Goal: Entertainment & Leisure: Consume media (video, audio)

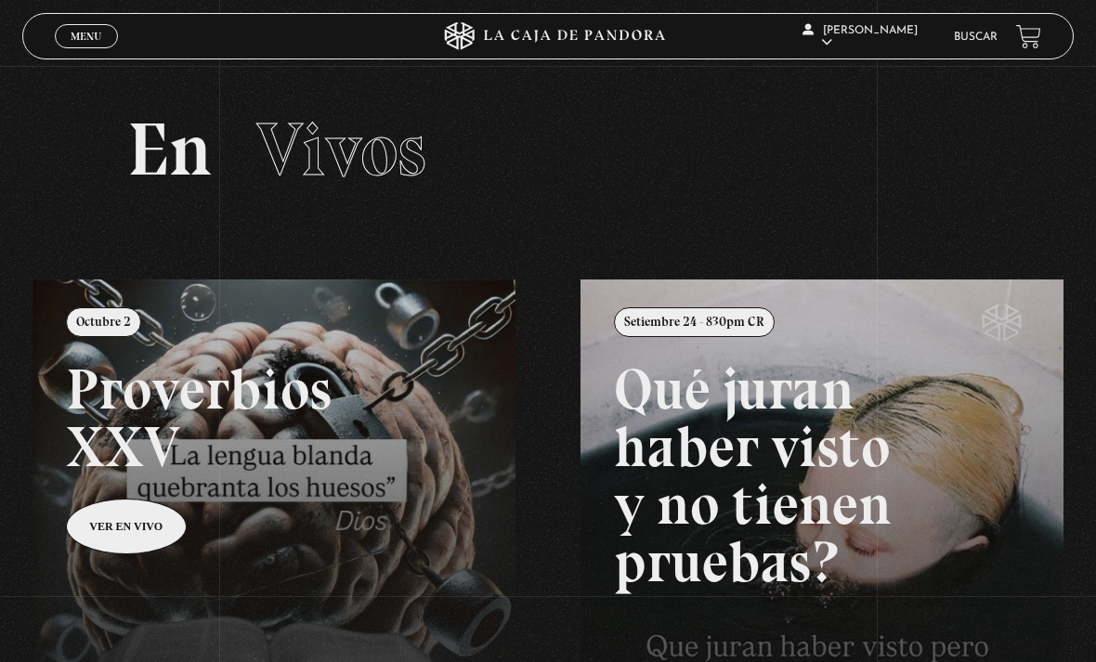
click at [97, 33] on span "Menu" at bounding box center [86, 36] width 31 height 11
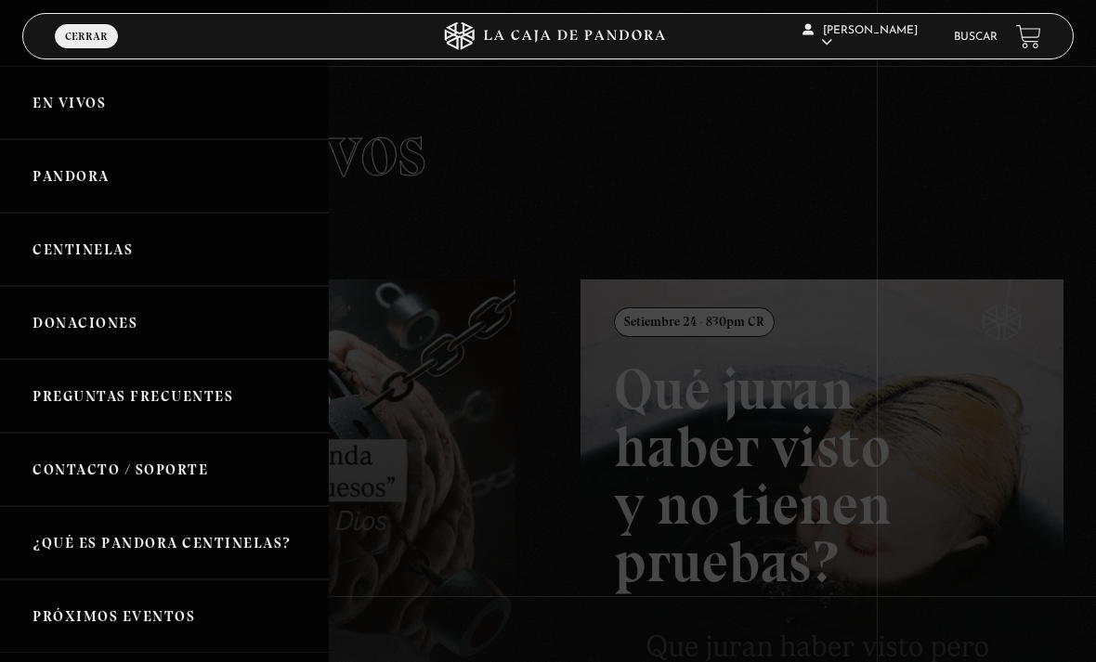
click at [104, 183] on link "Pandora" at bounding box center [164, 175] width 329 height 73
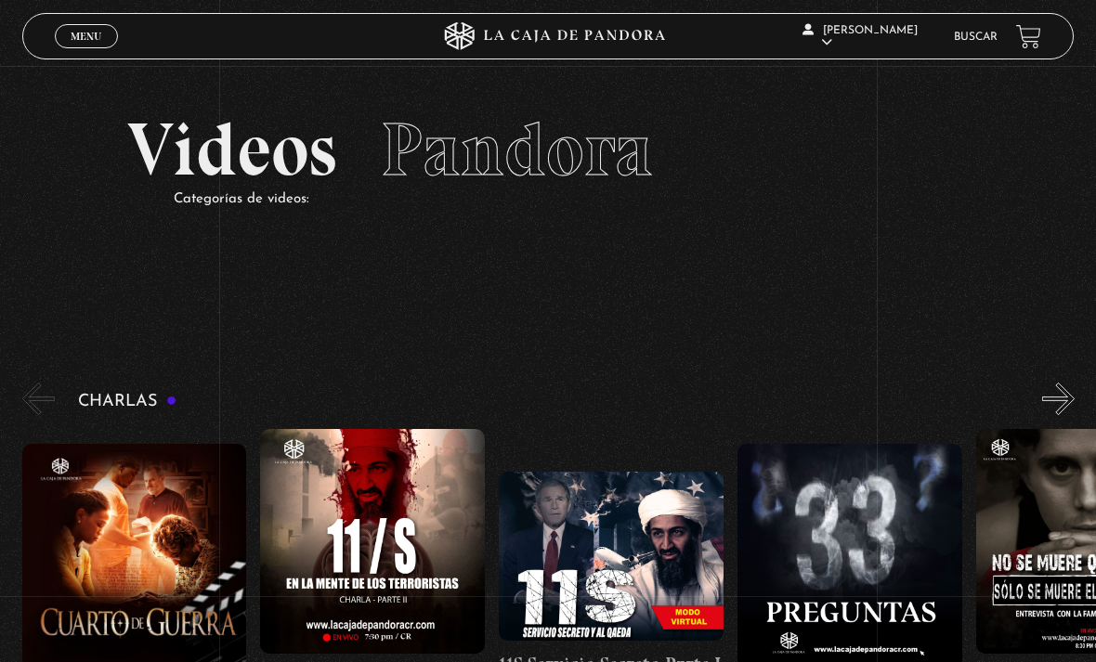
click at [98, 29] on link "Menu Cerrar" at bounding box center [86, 36] width 63 height 24
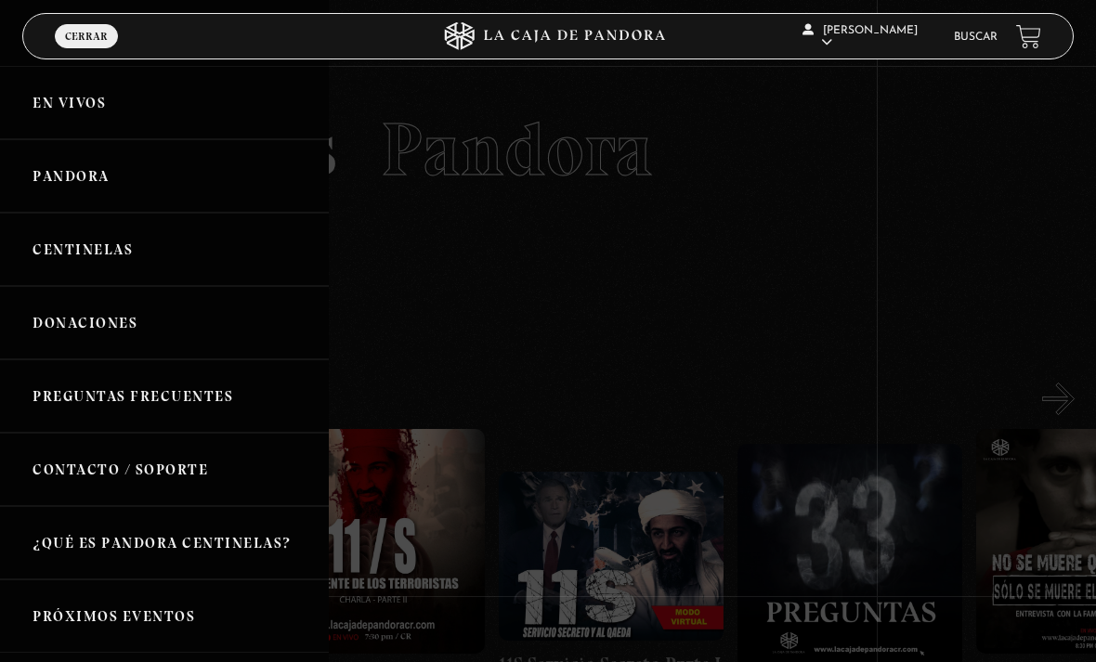
click at [53, 92] on link "En vivos" at bounding box center [164, 102] width 329 height 73
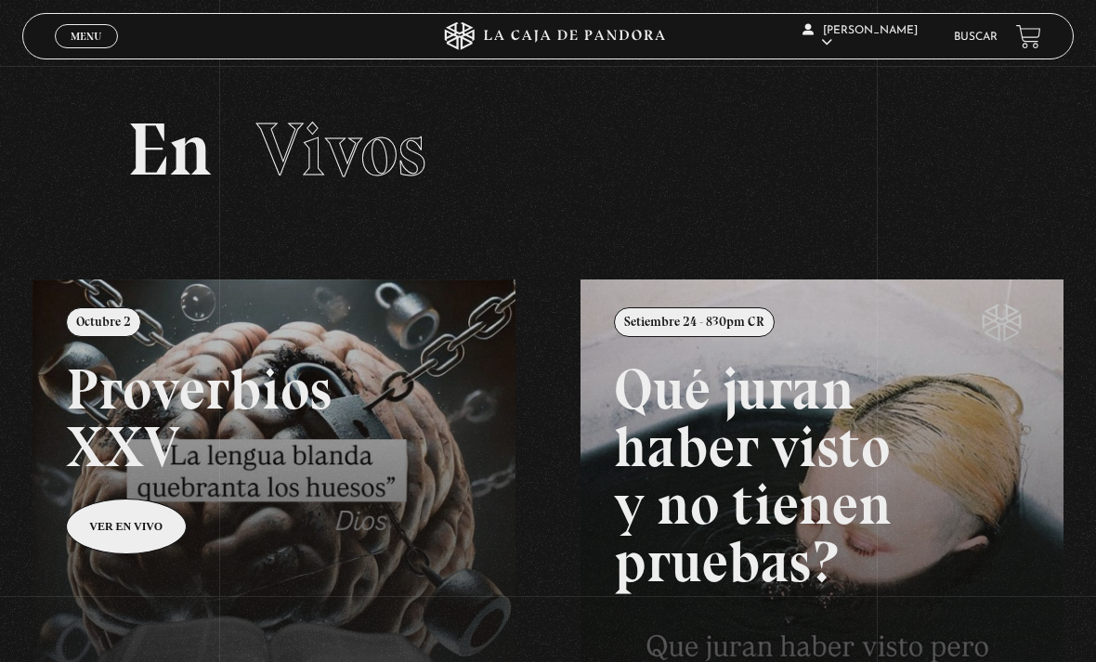
click at [310, 169] on span "Vivos" at bounding box center [341, 149] width 170 height 89
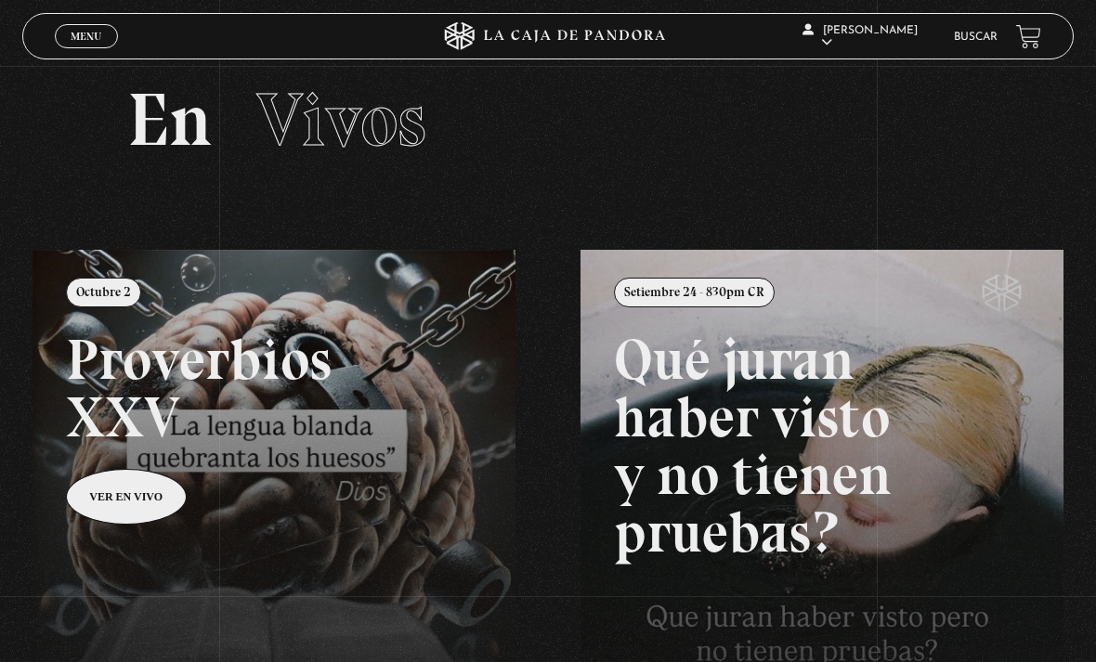
scroll to position [18, 0]
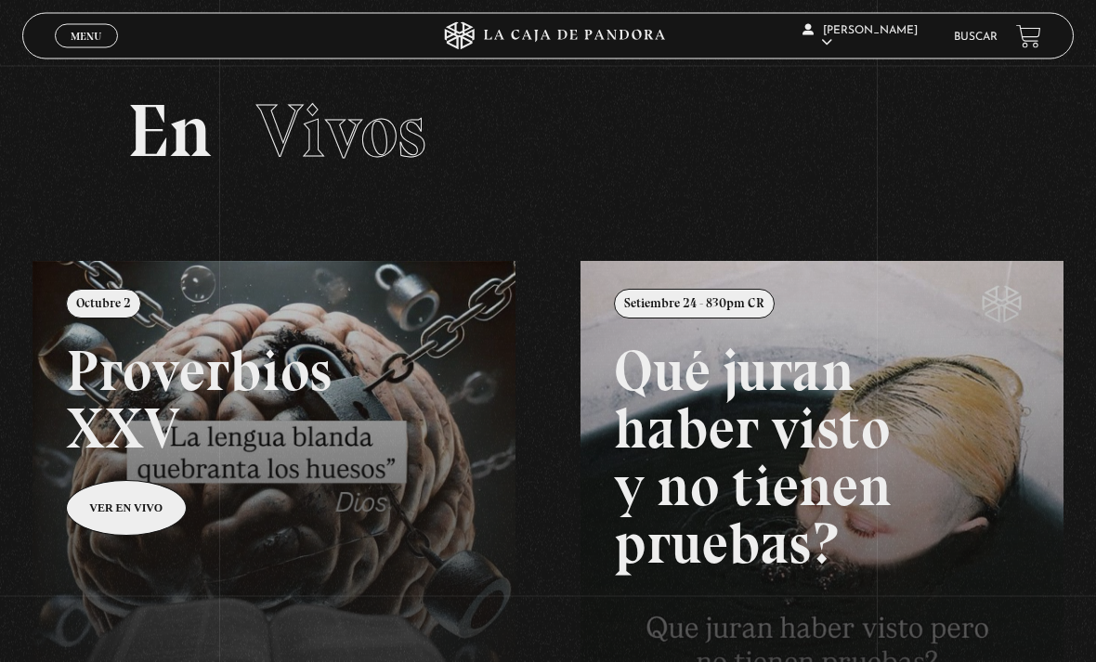
click at [119, 523] on link at bounding box center [581, 593] width 1096 height 662
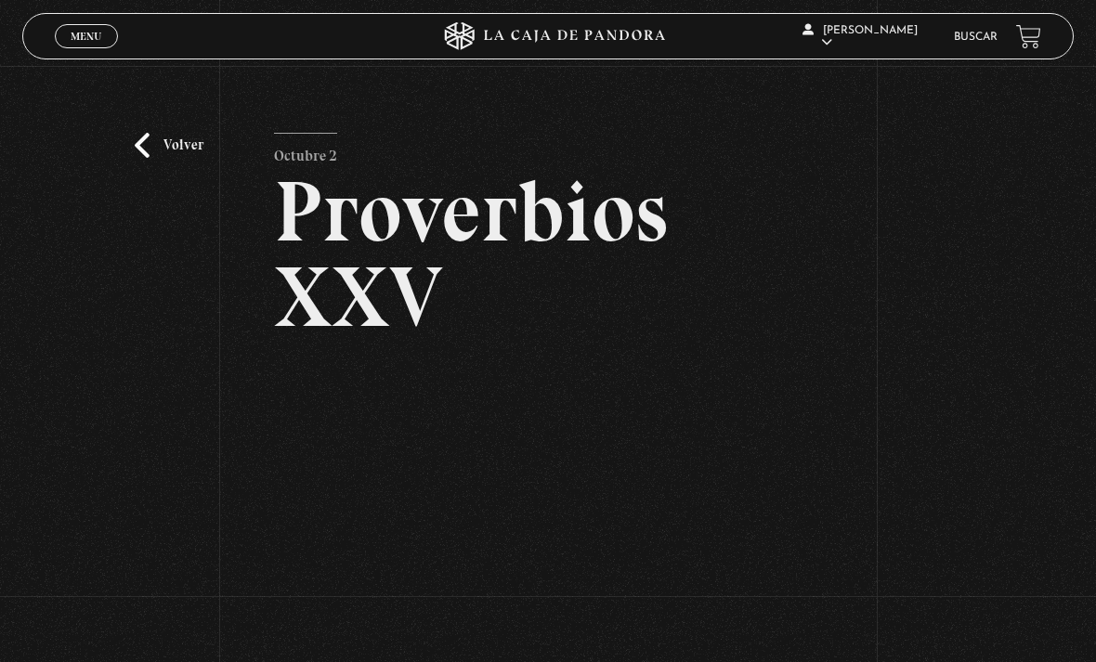
click at [135, 151] on link "Volver" at bounding box center [169, 145] width 69 height 25
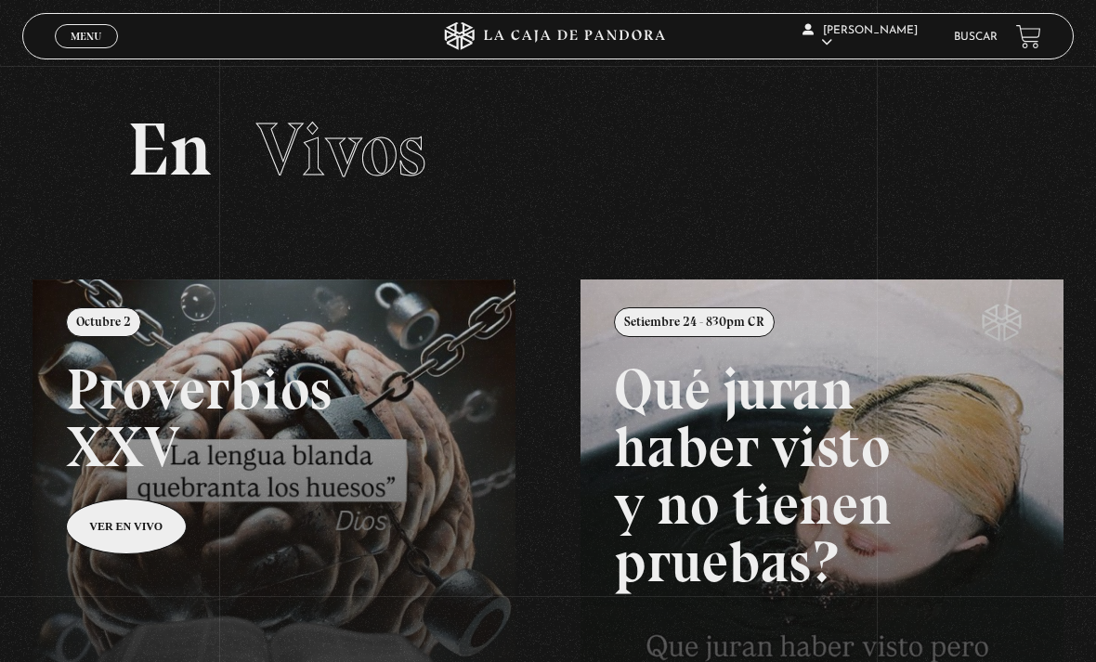
click at [97, 42] on span "Menu" at bounding box center [86, 36] width 31 height 11
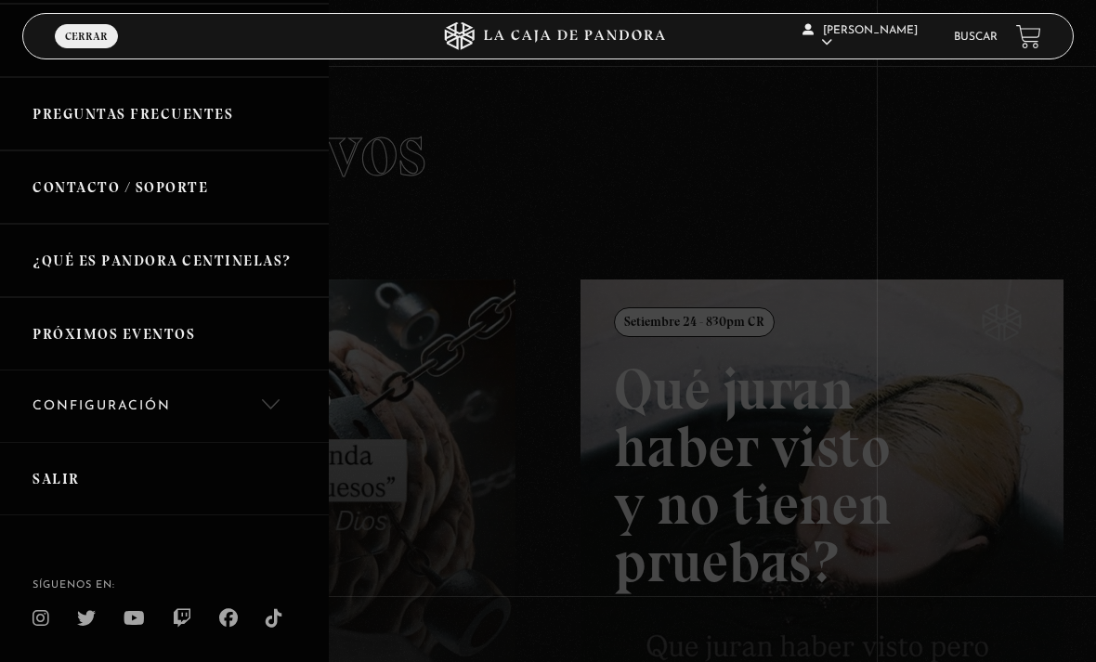
scroll to position [281, 0]
click at [50, 474] on link "Salir" at bounding box center [164, 480] width 329 height 73
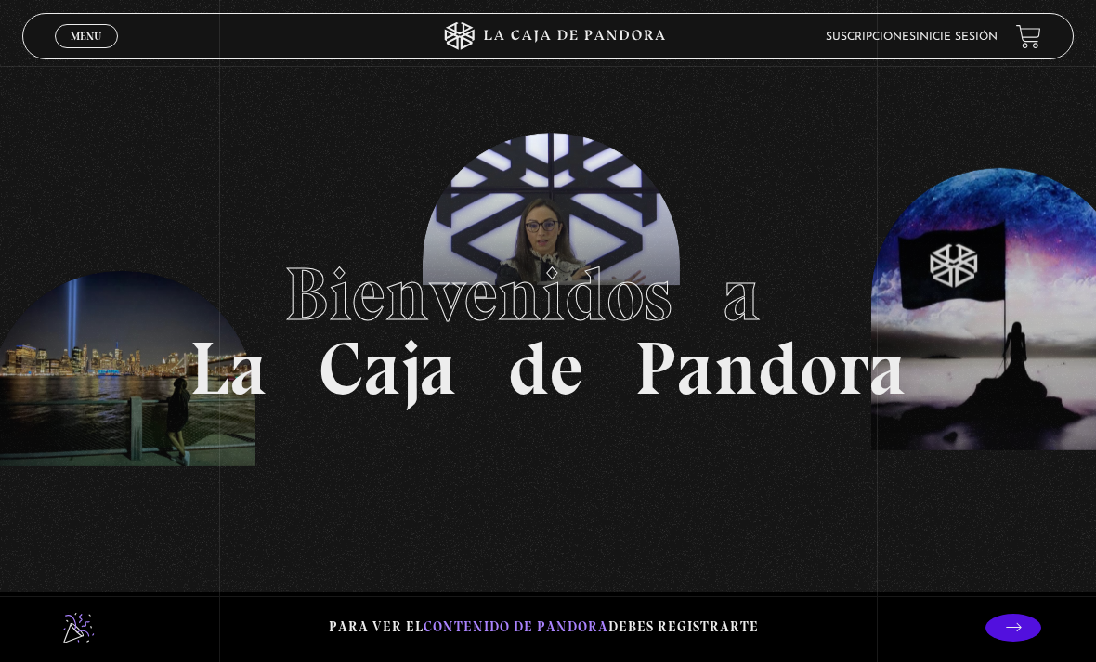
click at [975, 25] on li "Inicie sesión" at bounding box center [957, 36] width 82 height 25
click at [936, 33] on link "Inicie sesión" at bounding box center [957, 37] width 82 height 11
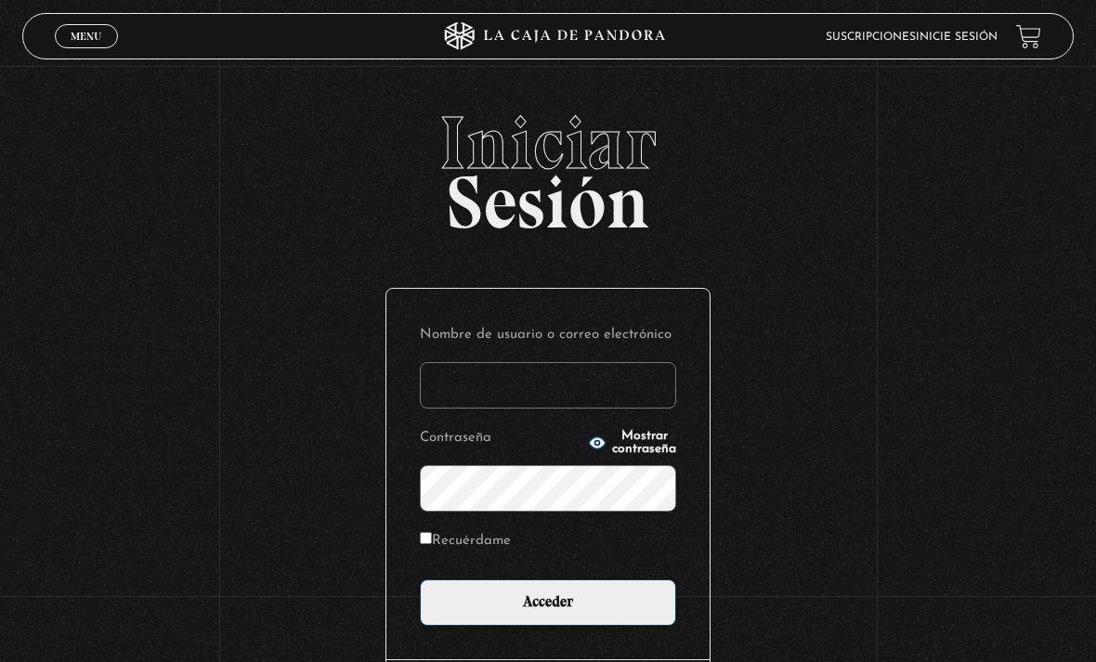
type input "[EMAIL_ADDRESS][DOMAIN_NAME]"
click at [548, 612] on input "Acceder" at bounding box center [548, 603] width 256 height 46
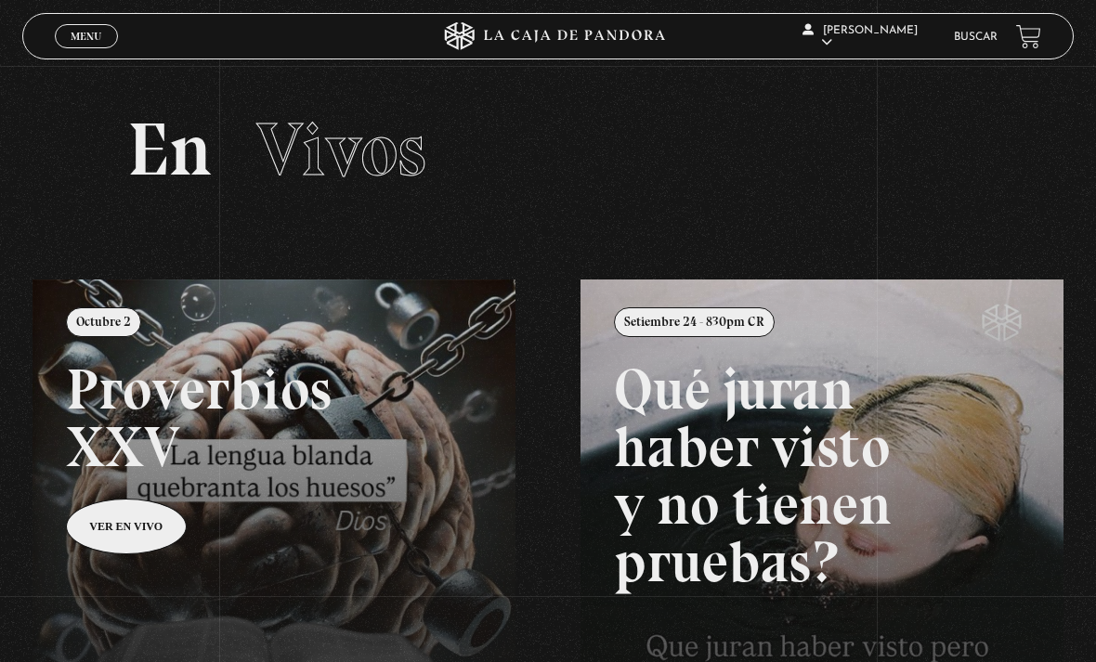
click at [85, 39] on span "Menu" at bounding box center [86, 36] width 31 height 11
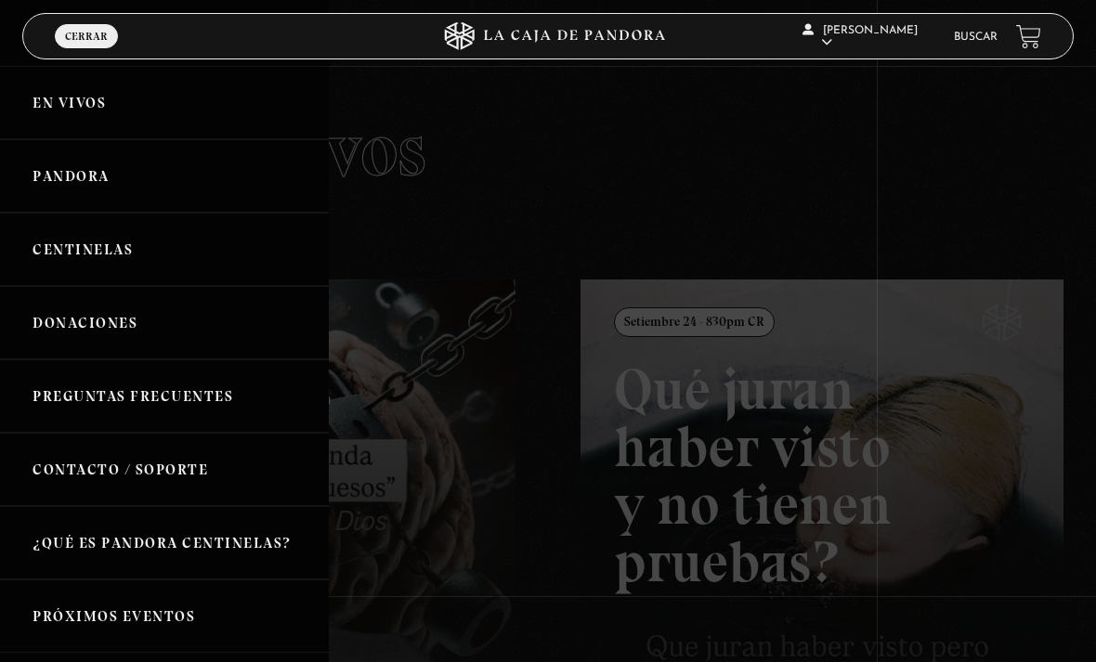
click at [87, 179] on link "Pandora" at bounding box center [164, 175] width 329 height 73
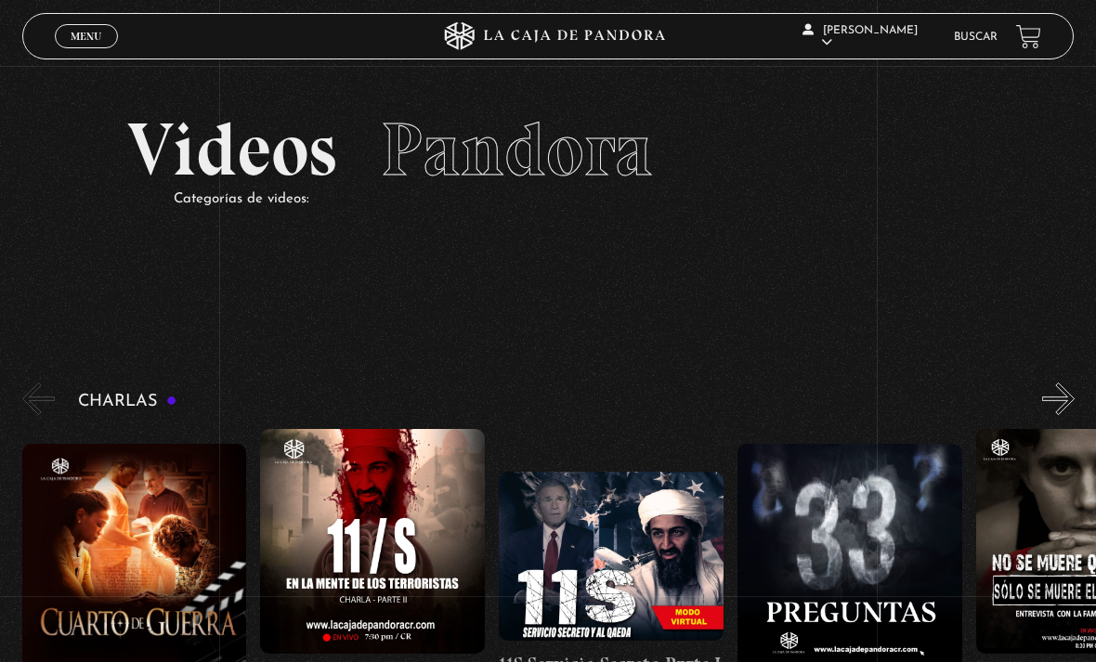
click at [957, 33] on link "Buscar" at bounding box center [976, 37] width 44 height 11
click at [977, 20] on div "María Fernanda Valverde Solano En vivos Pandora Centinelas Mi cuenta Salir Busc…" at bounding box center [877, 36] width 329 height 56
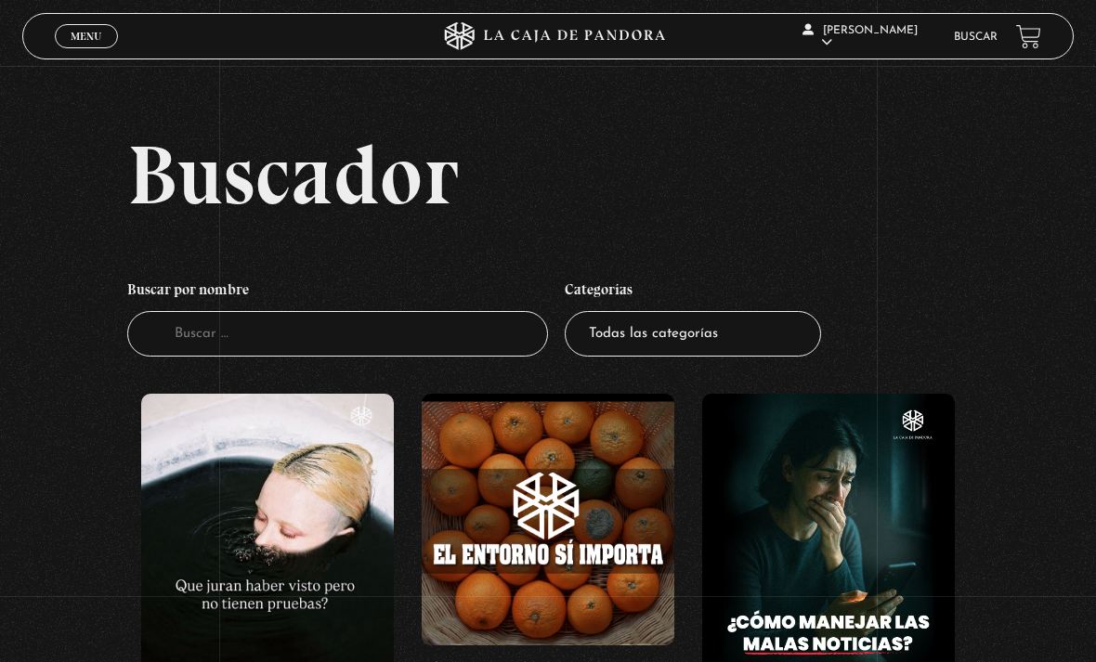
click at [63, 40] on link "Menu Cerrar" at bounding box center [86, 36] width 63 height 24
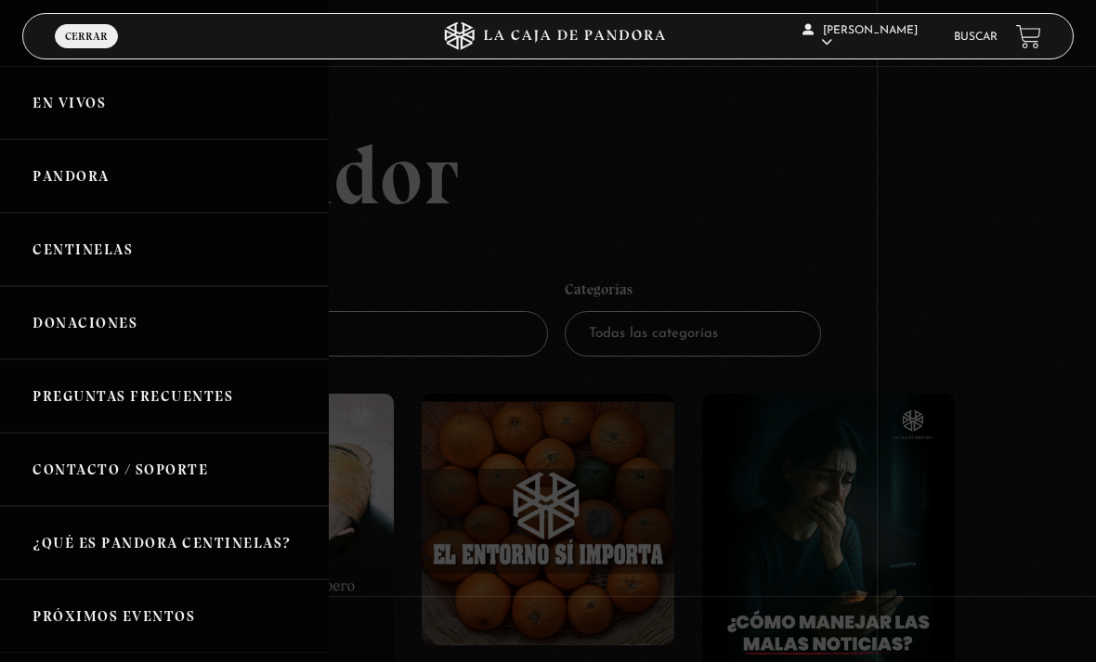
click at [51, 99] on link "En vivos" at bounding box center [164, 102] width 329 height 73
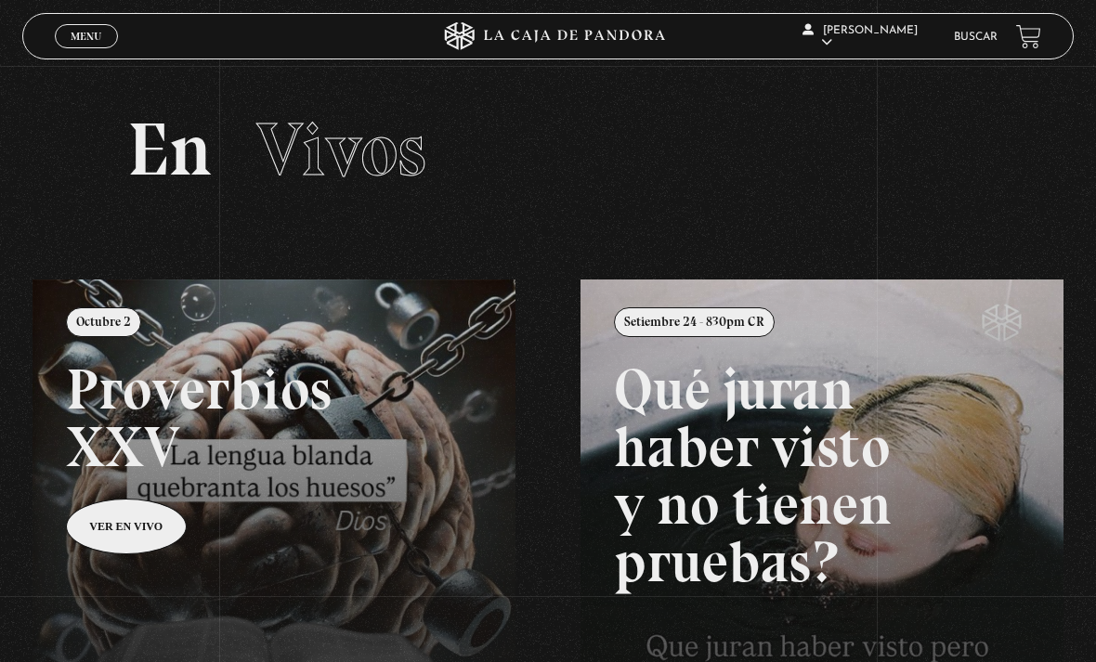
click at [87, 36] on span "Menu" at bounding box center [86, 36] width 31 height 11
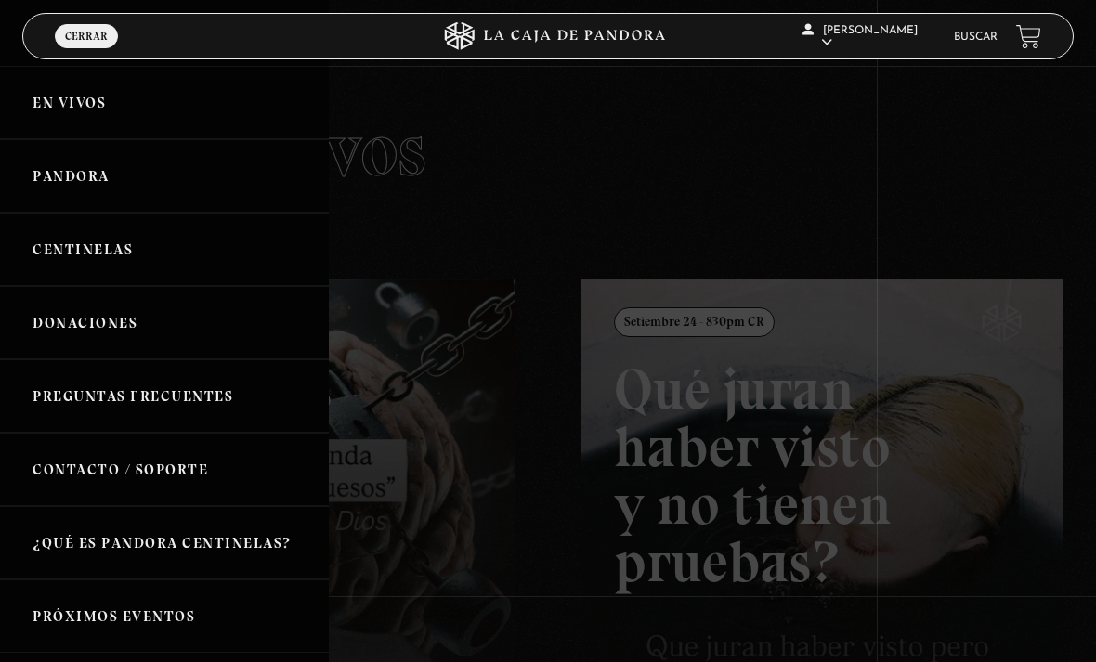
click at [87, 201] on link "Pandora" at bounding box center [164, 175] width 329 height 73
click at [56, 177] on link "Pandora" at bounding box center [164, 175] width 329 height 73
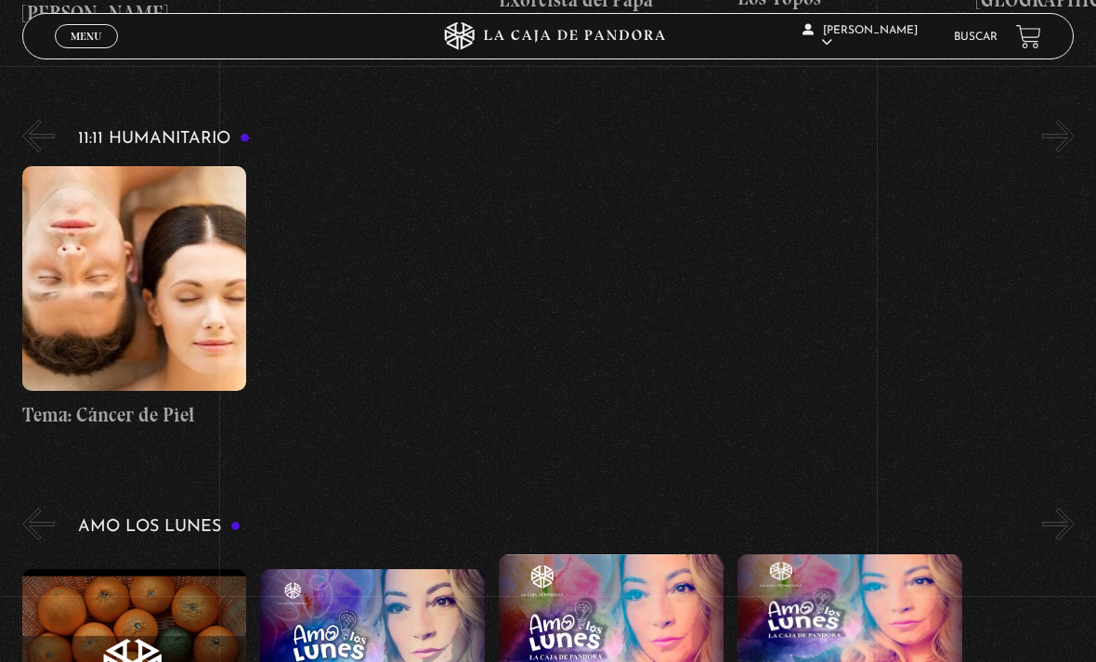
scroll to position [6606, 0]
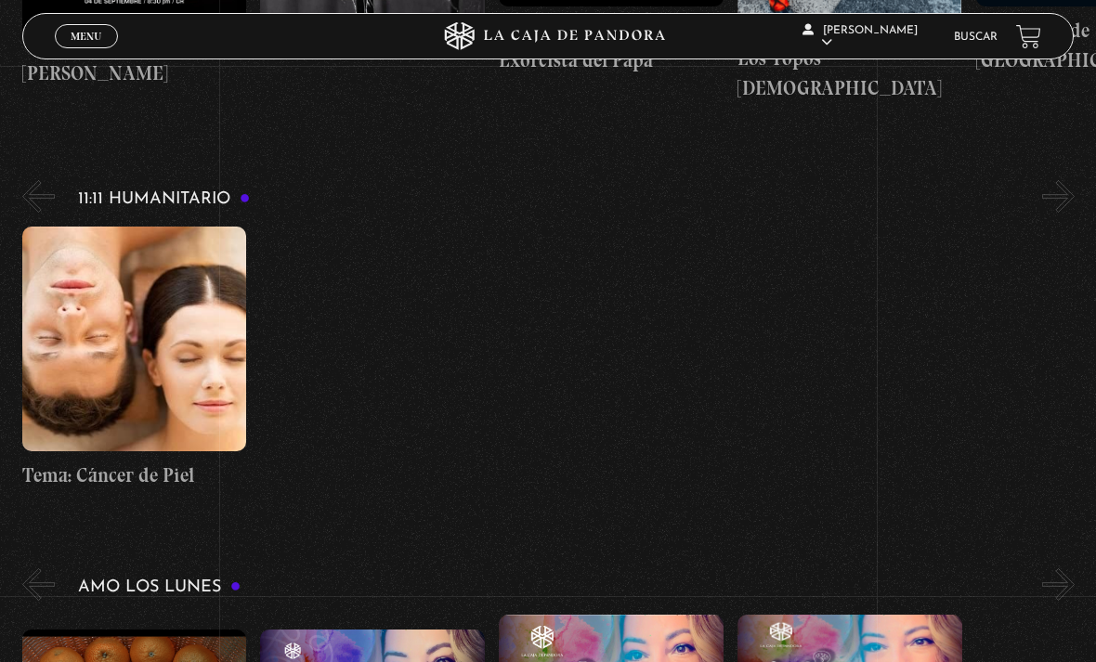
click at [975, 36] on link "Buscar" at bounding box center [976, 37] width 44 height 11
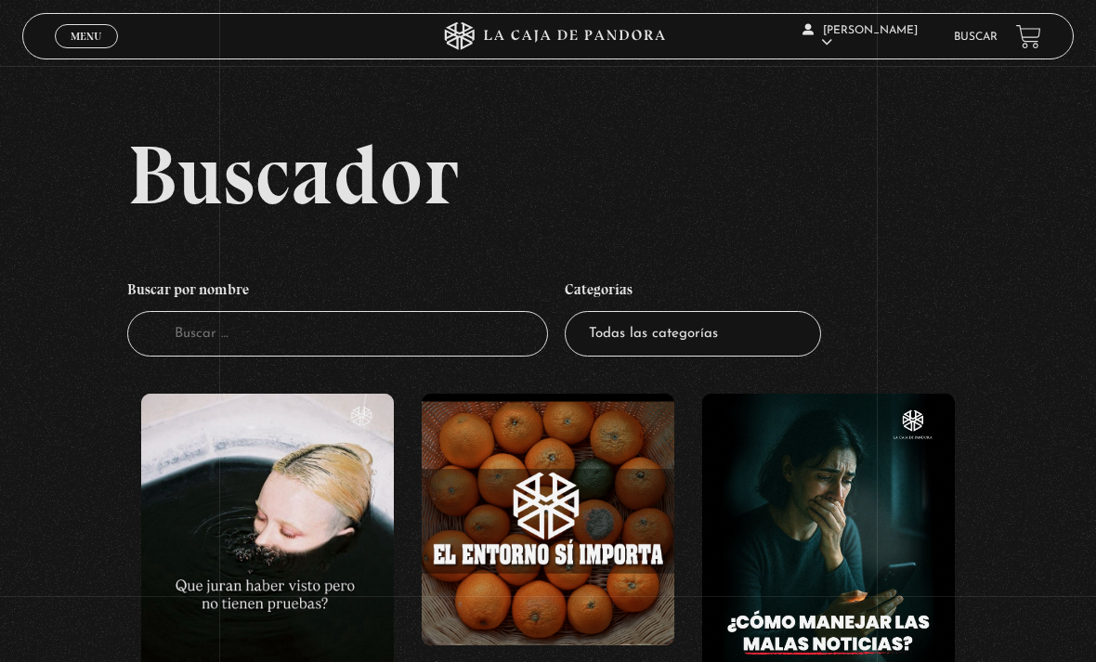
click at [226, 337] on input "Buscador" at bounding box center [337, 334] width 421 height 46
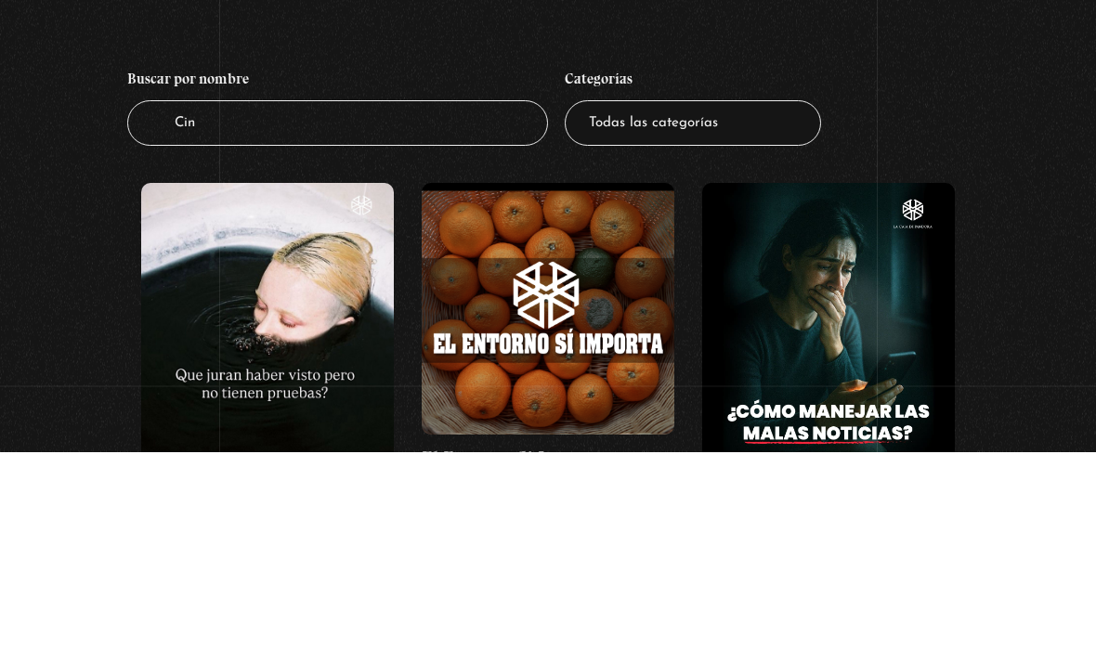
type input "Cine"
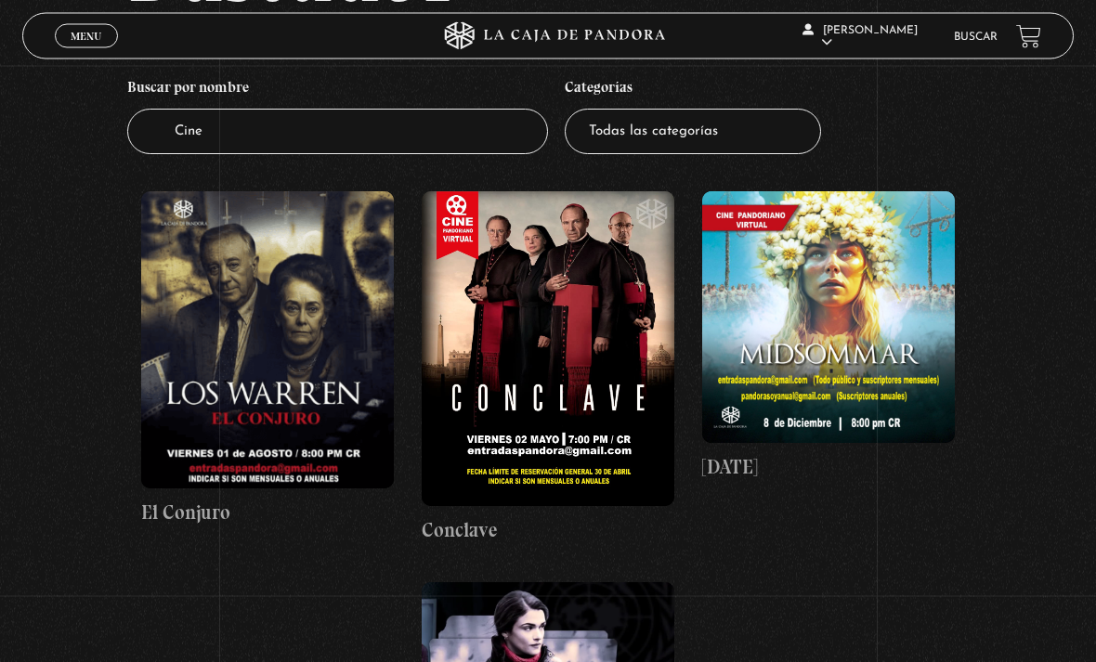
click at [683, 129] on select "Todas las categorías 11:11 Humanitario (1) Amo los [DATE] (4) Análisis de serie…" at bounding box center [693, 133] width 256 height 46
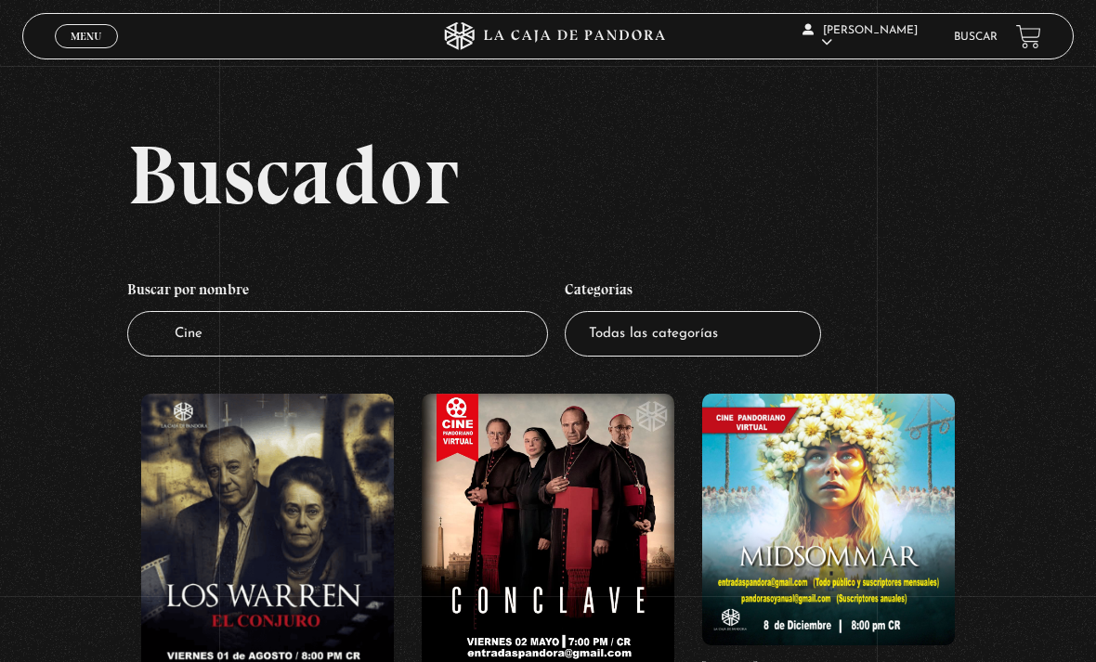
click at [414, 342] on input "Cine" at bounding box center [337, 334] width 421 height 46
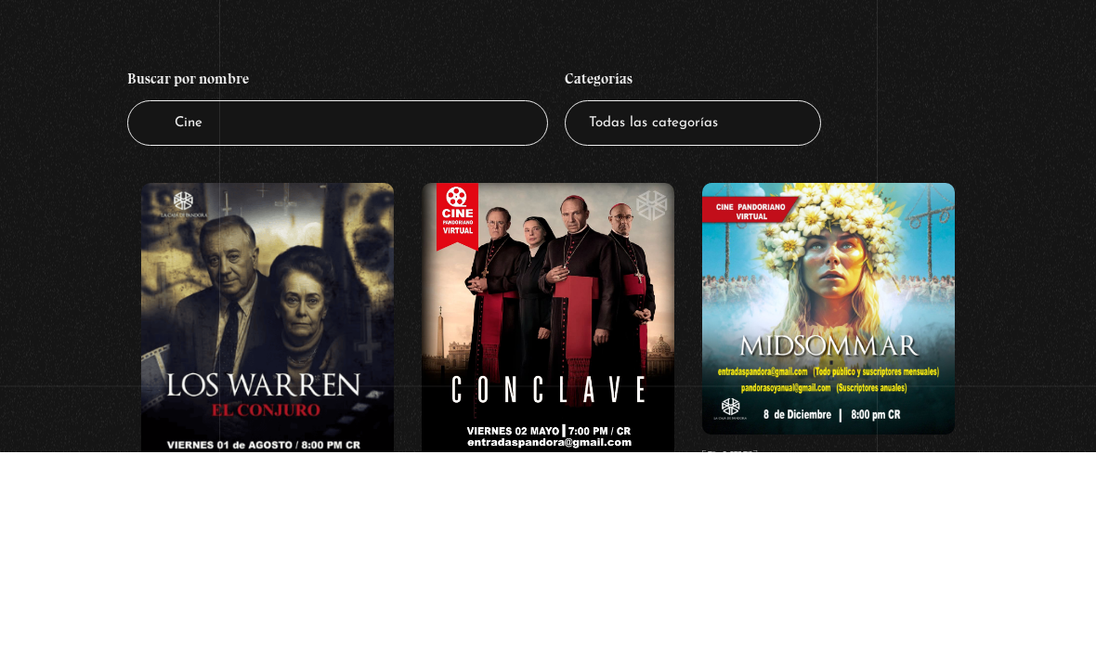
click at [1010, 222] on div "Buscador Buscar por nombre Buscador Cine Categorías Todas las categorías 11:11 …" at bounding box center [548, 623] width 1096 height 981
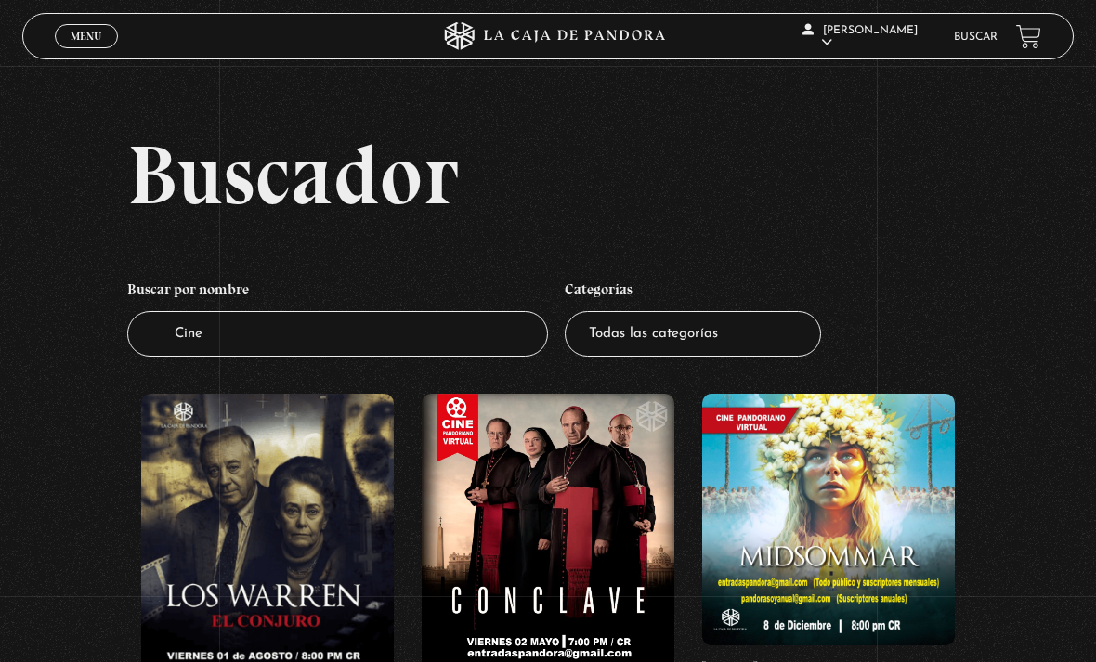
click at [88, 38] on span "Menu" at bounding box center [86, 36] width 31 height 11
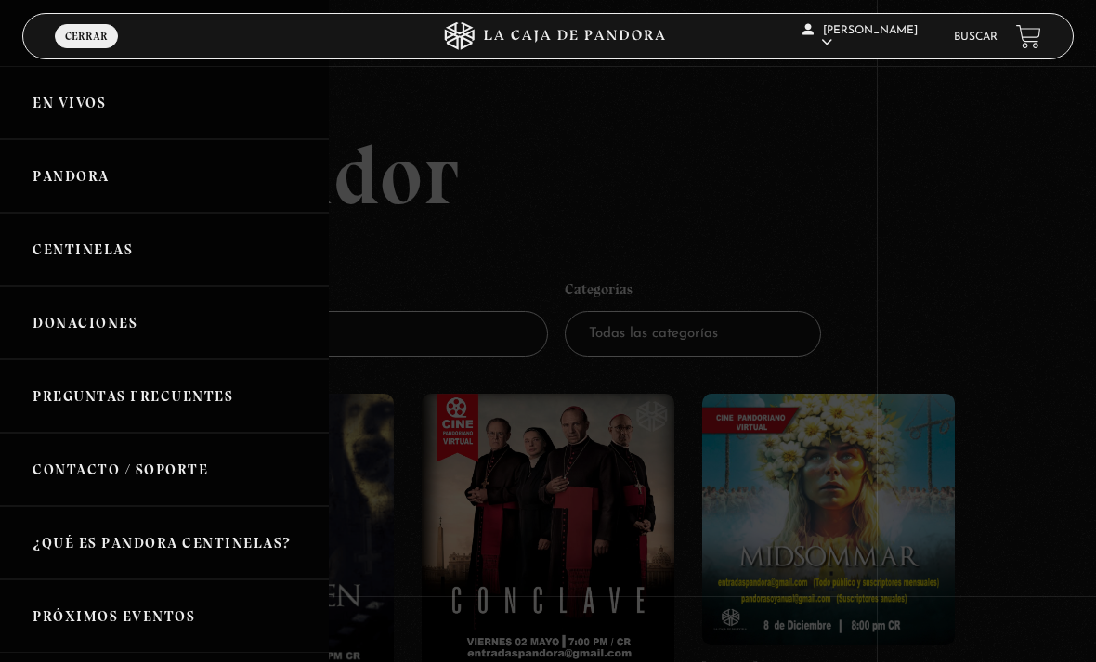
click at [61, 85] on link "En vivos" at bounding box center [164, 102] width 329 height 73
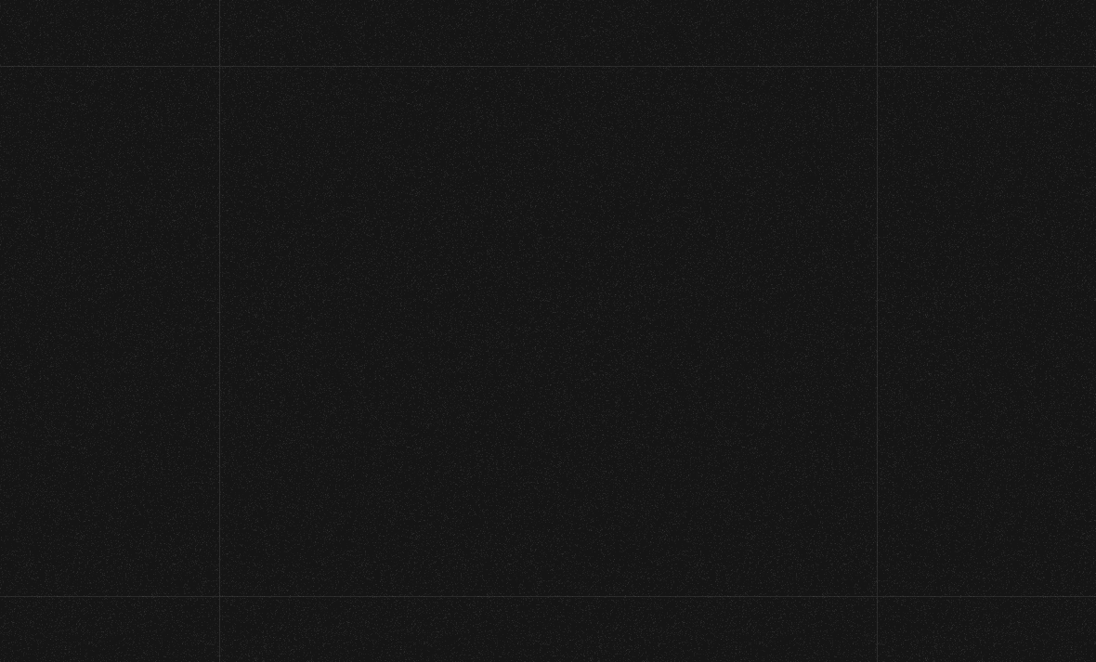
scroll to position [-5, 0]
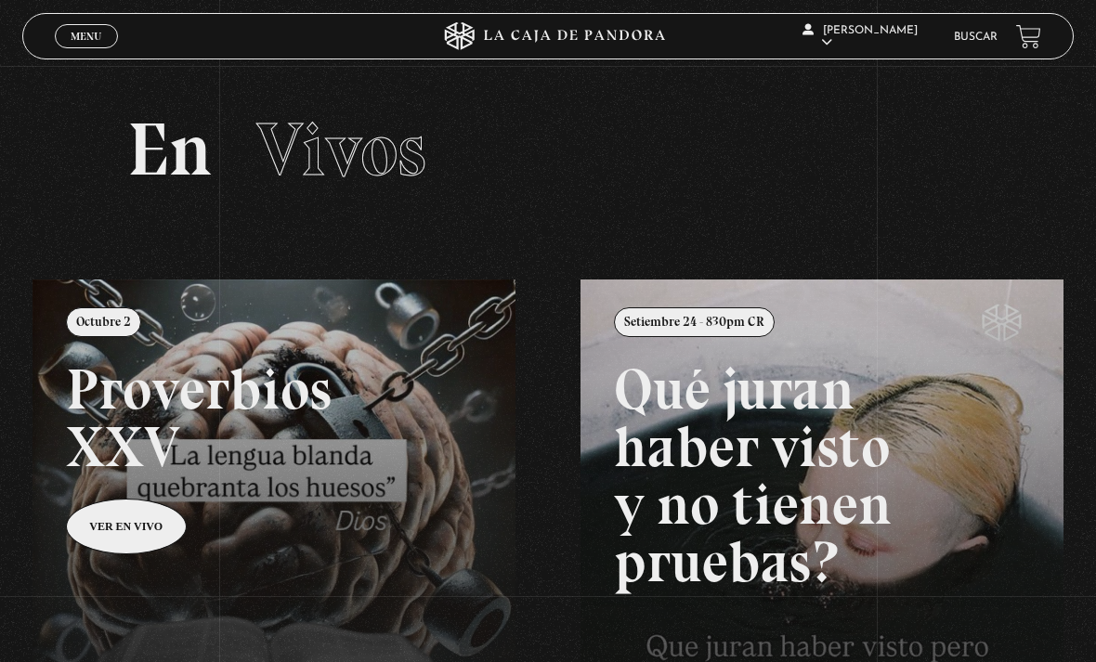
click at [82, 46] on link "Menu Cerrar" at bounding box center [86, 36] width 63 height 24
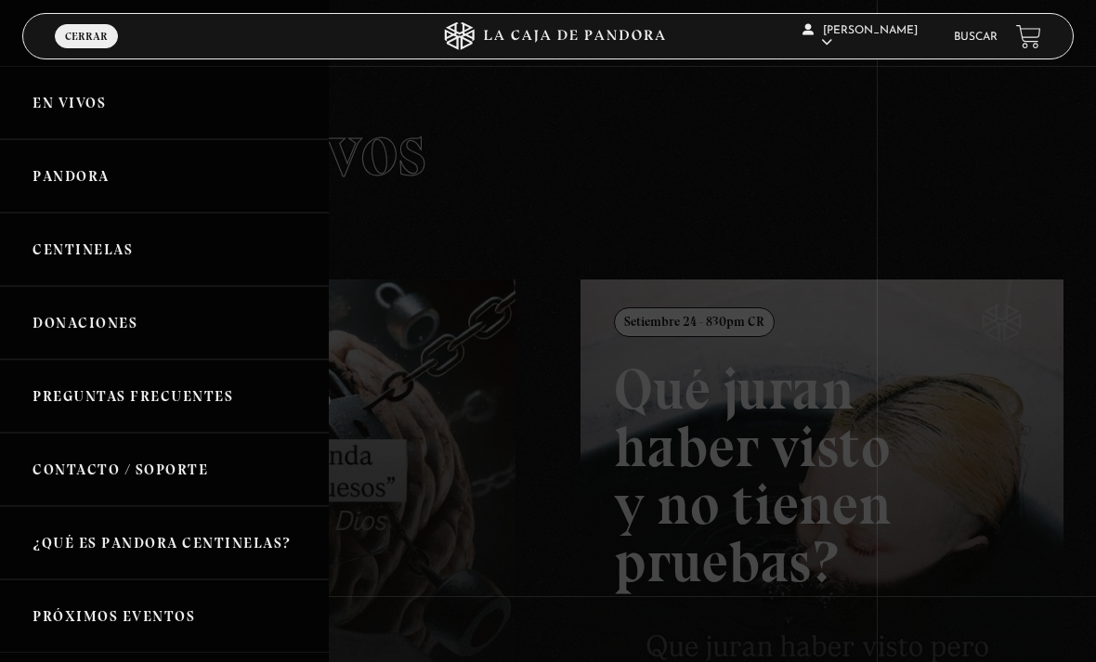
click at [63, 171] on link "Pandora" at bounding box center [164, 175] width 329 height 73
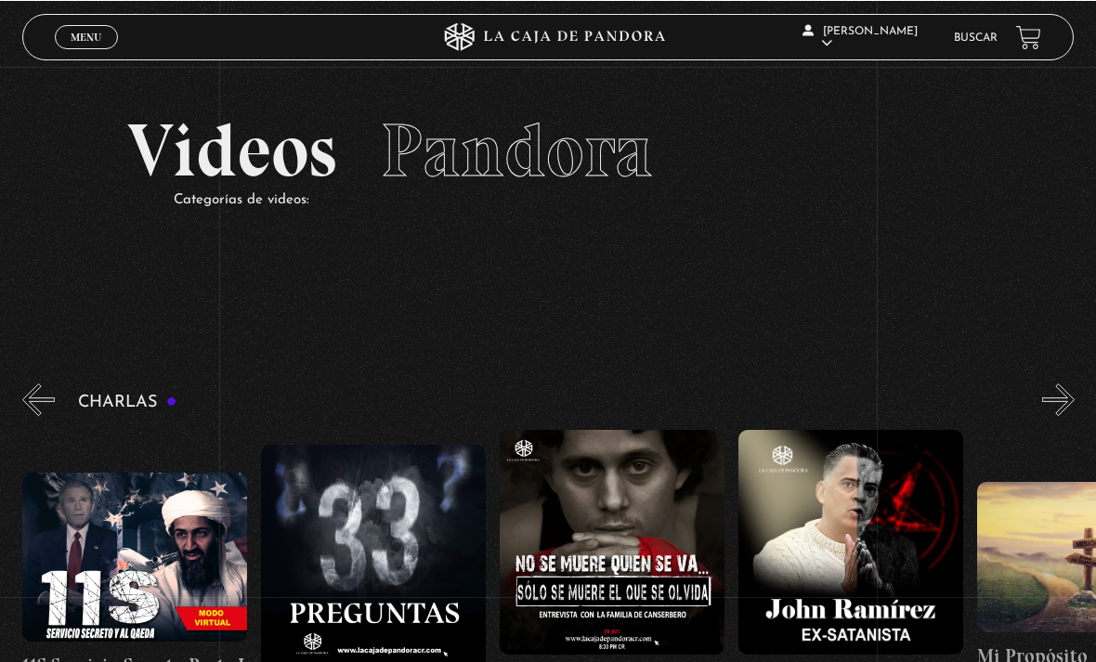
scroll to position [0, 477]
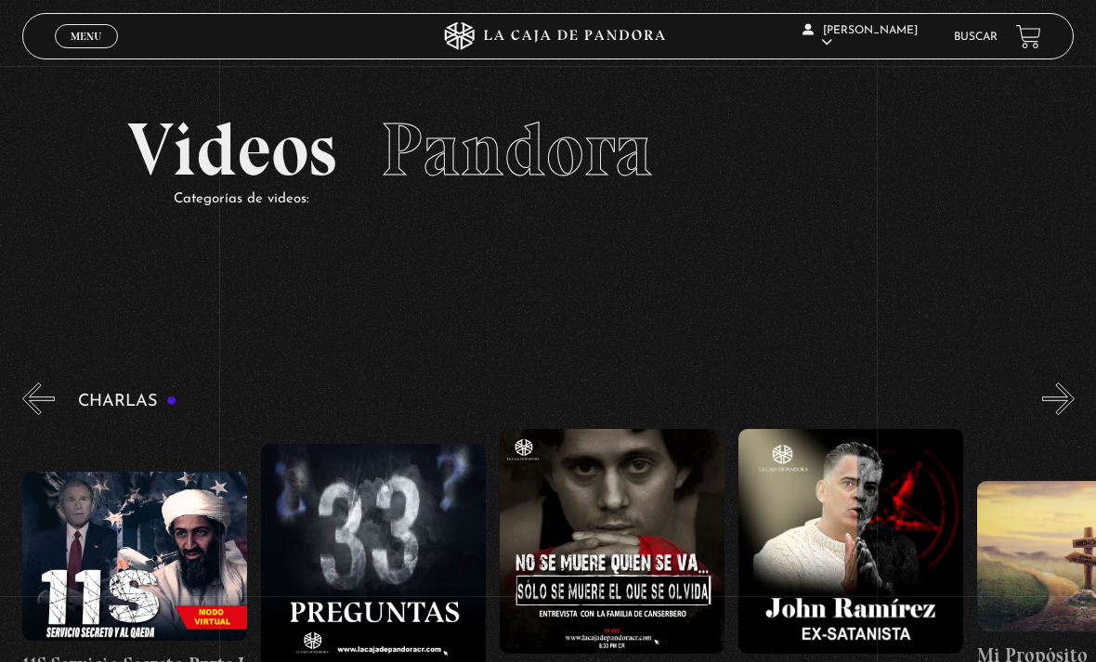
click at [78, 28] on link "Menu Cerrar" at bounding box center [86, 36] width 63 height 24
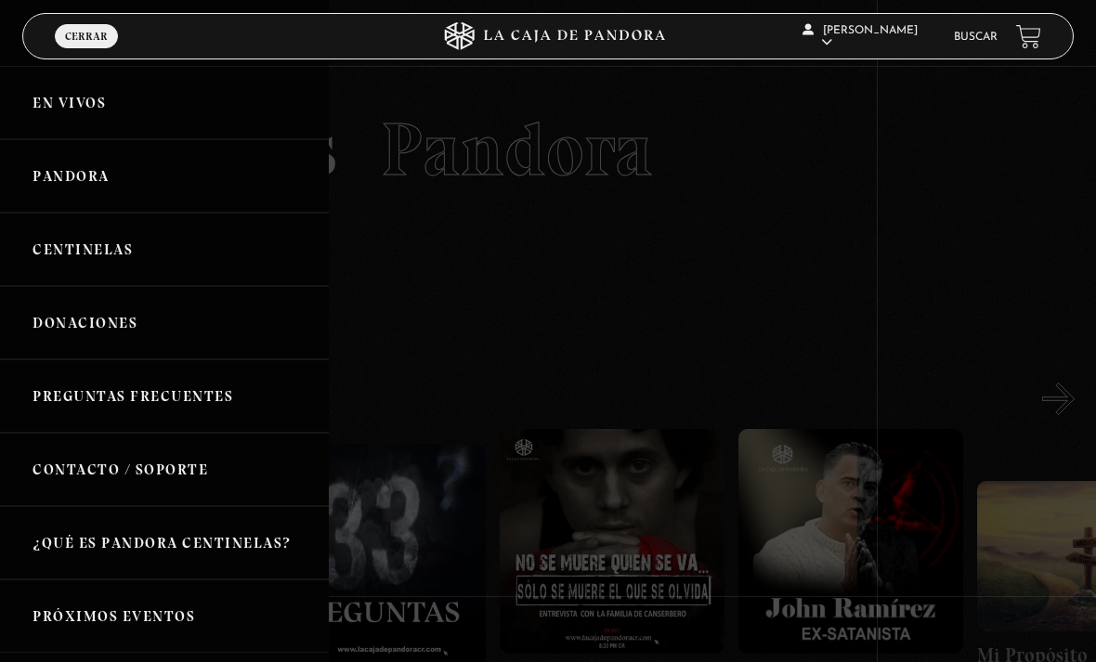
click at [56, 97] on link "En vivos" at bounding box center [164, 102] width 329 height 73
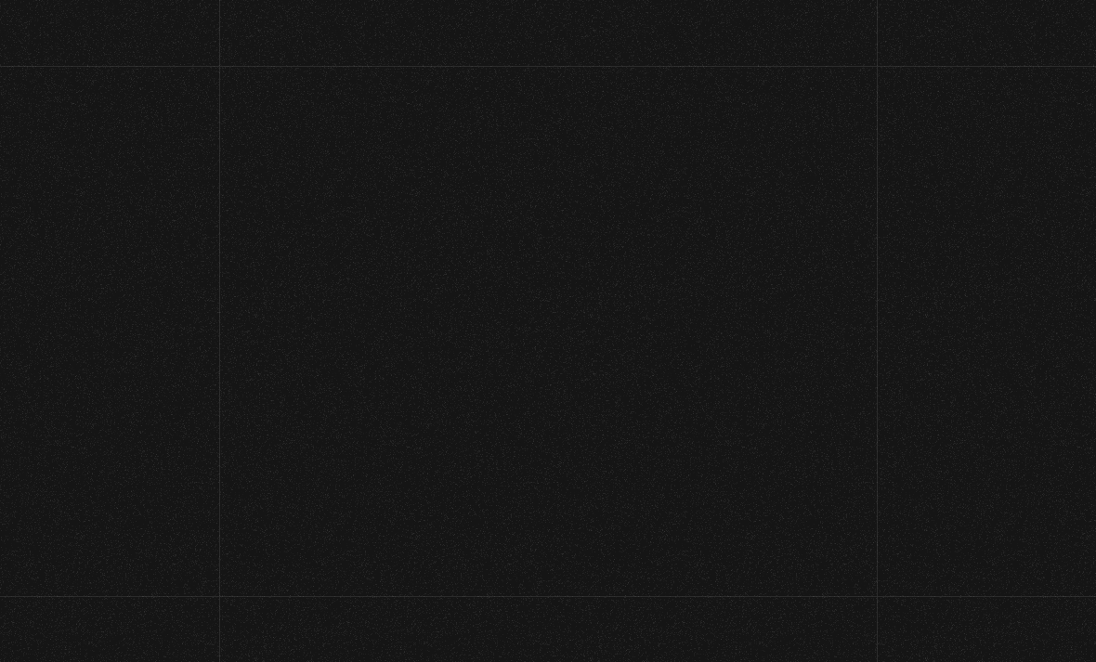
scroll to position [-4, 0]
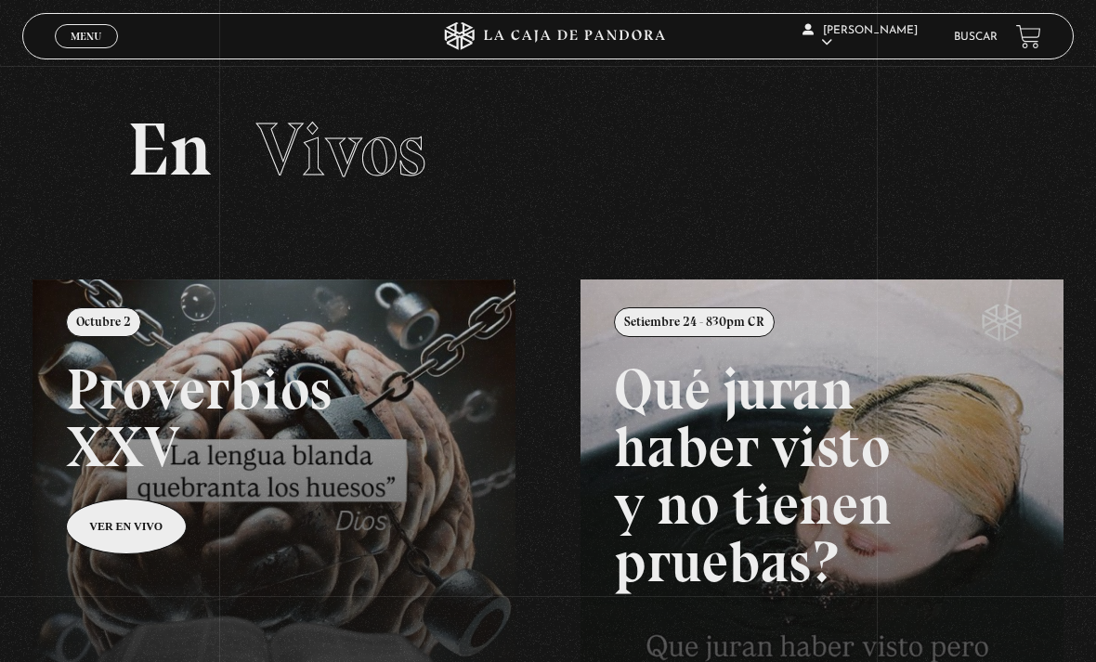
click at [72, 46] on link "Menu Cerrar" at bounding box center [86, 36] width 63 height 24
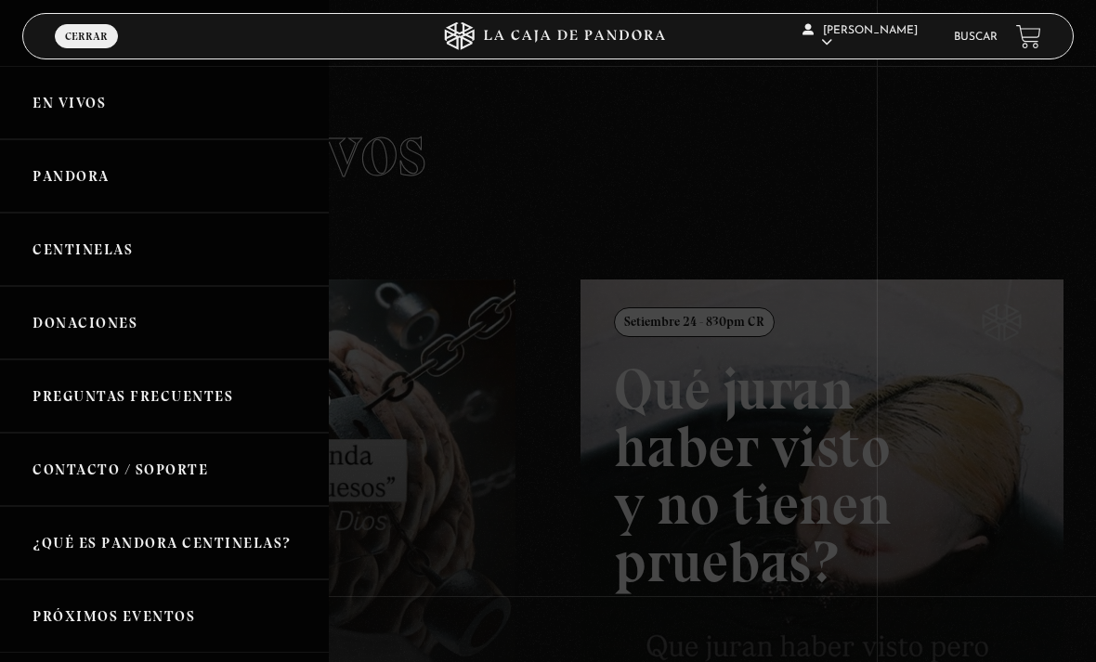
click at [97, 130] on link "En vivos" at bounding box center [164, 102] width 329 height 73
click at [67, 108] on link "En vivos" at bounding box center [164, 102] width 329 height 73
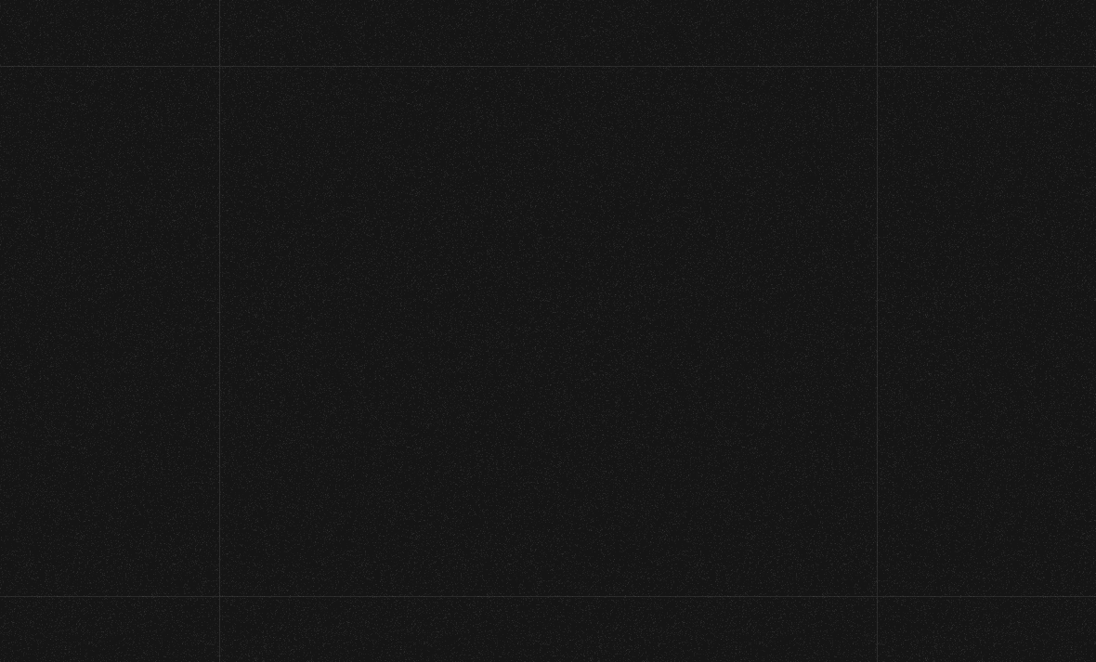
click at [75, 203] on section "En Vivos" at bounding box center [548, 173] width 1096 height 214
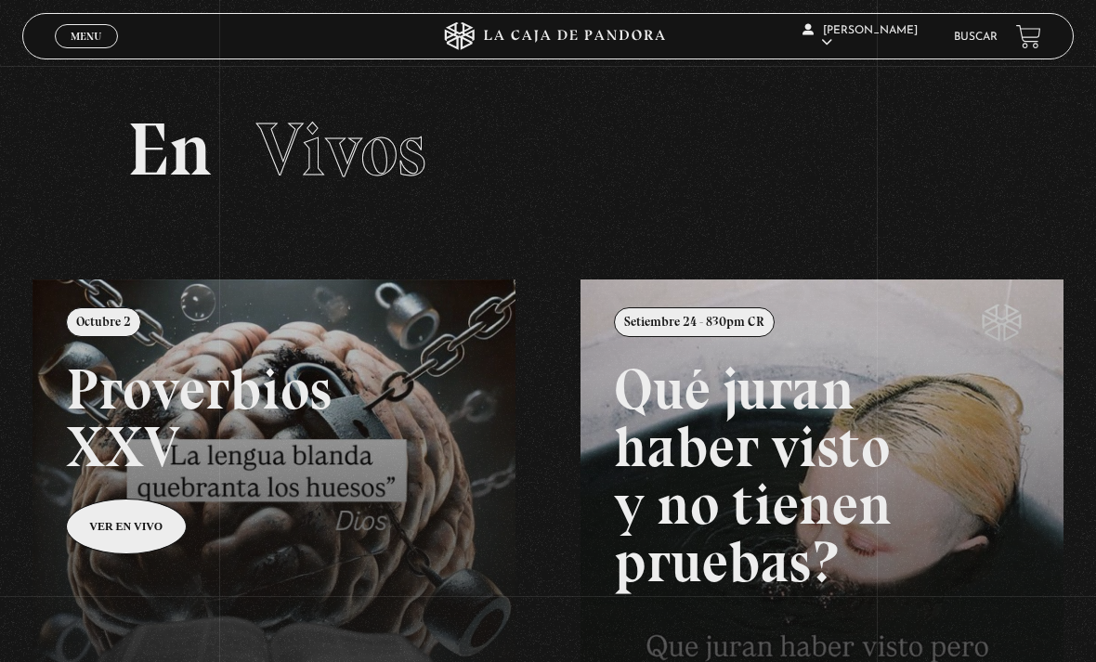
click at [62, 29] on link "Menu Cerrar" at bounding box center [86, 36] width 63 height 24
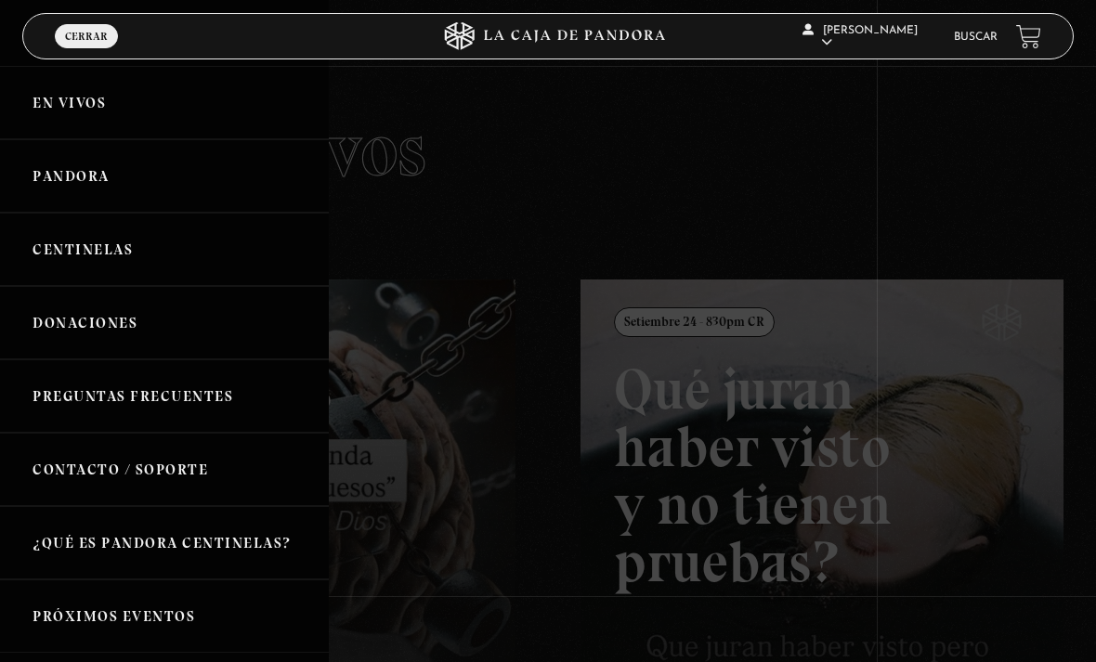
click at [71, 29] on link "Menu Cerrar" at bounding box center [86, 36] width 63 height 24
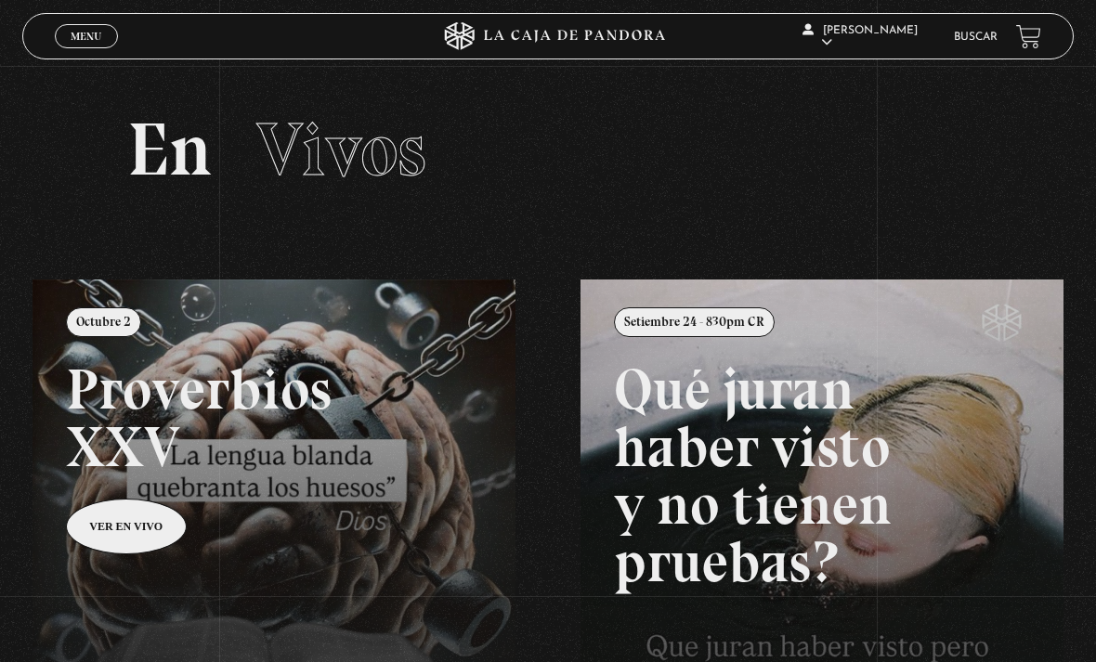
click at [72, 42] on span "Menu" at bounding box center [86, 36] width 31 height 11
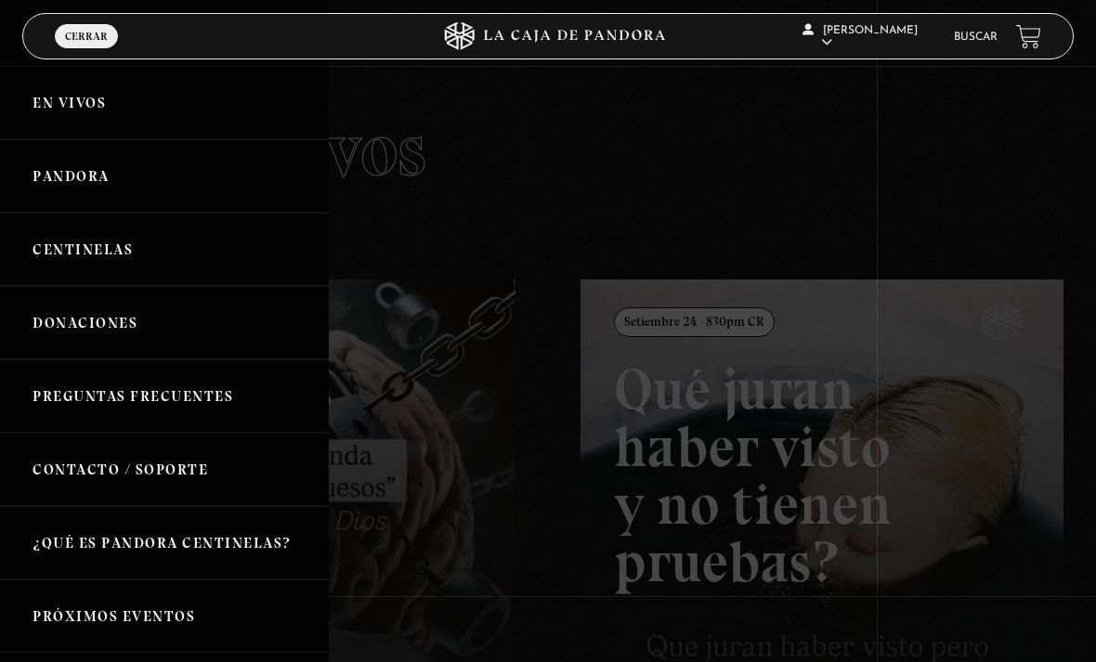
click at [71, 183] on link "Pandora" at bounding box center [164, 175] width 329 height 73
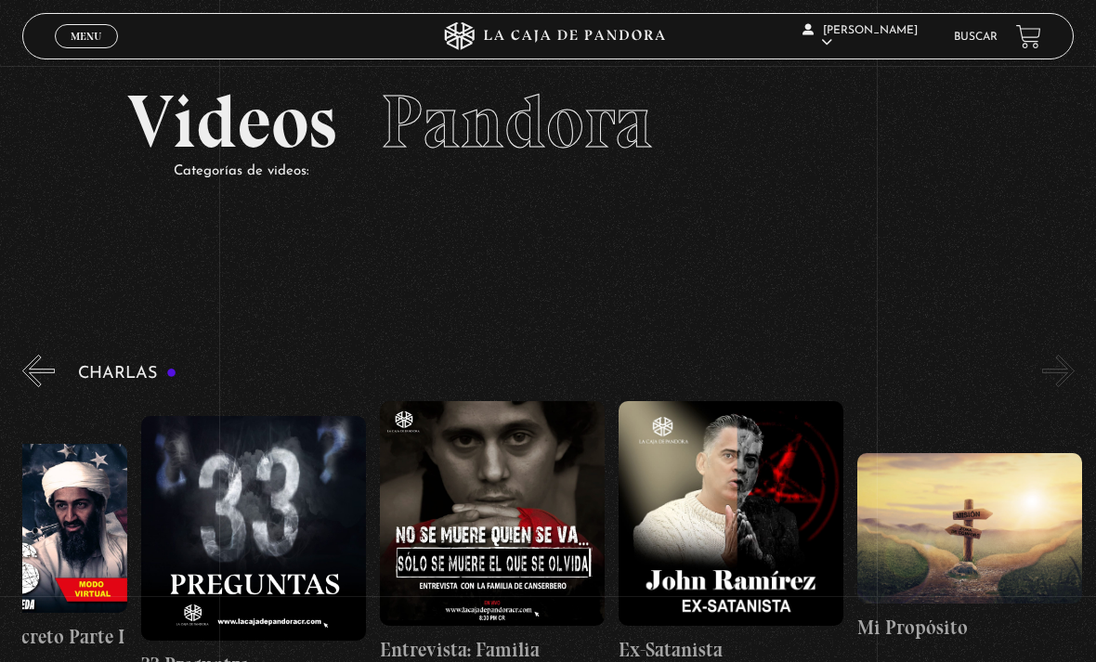
scroll to position [29, 0]
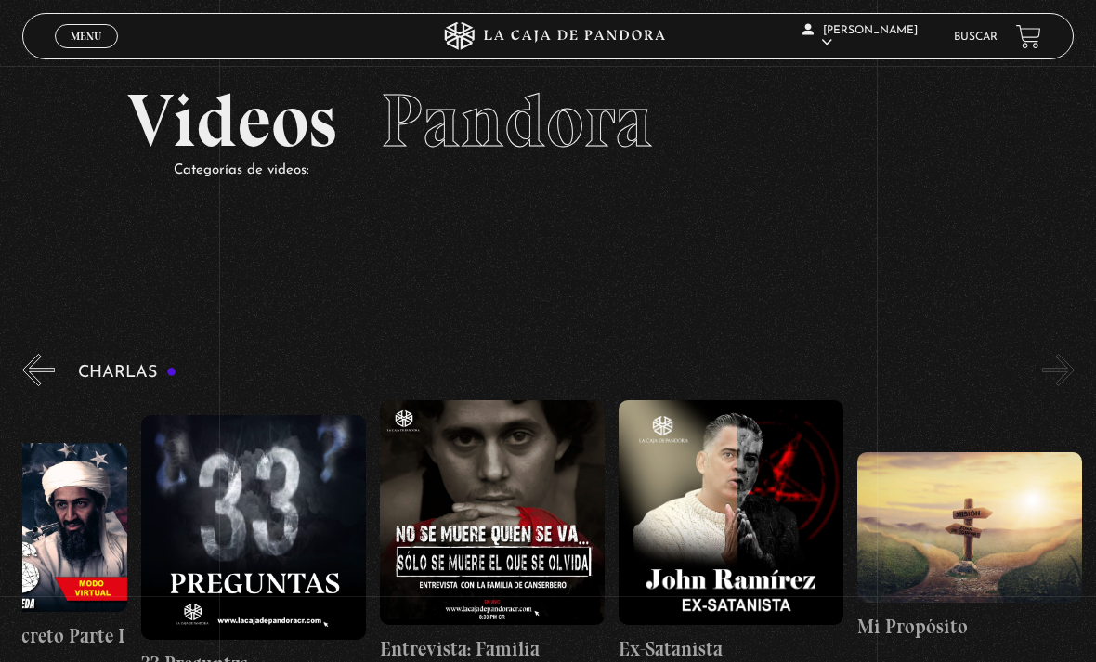
click at [497, 238] on section "Videos Pandora Categorías de videos:" at bounding box center [548, 156] width 1096 height 239
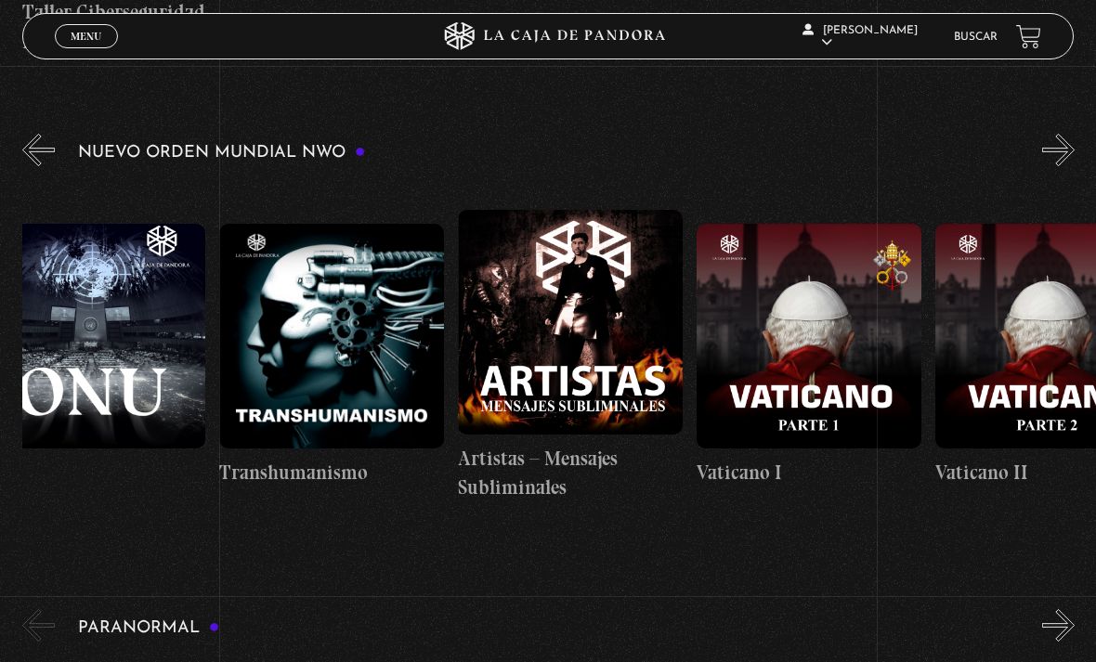
scroll to position [0, 14365]
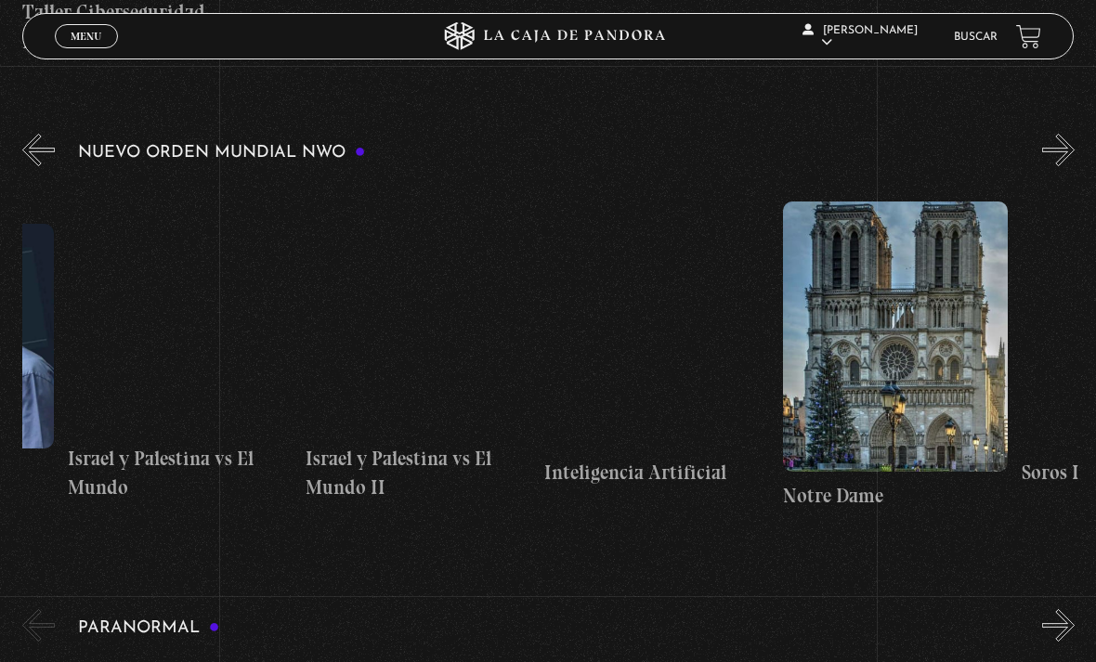
scroll to position [0, 17617]
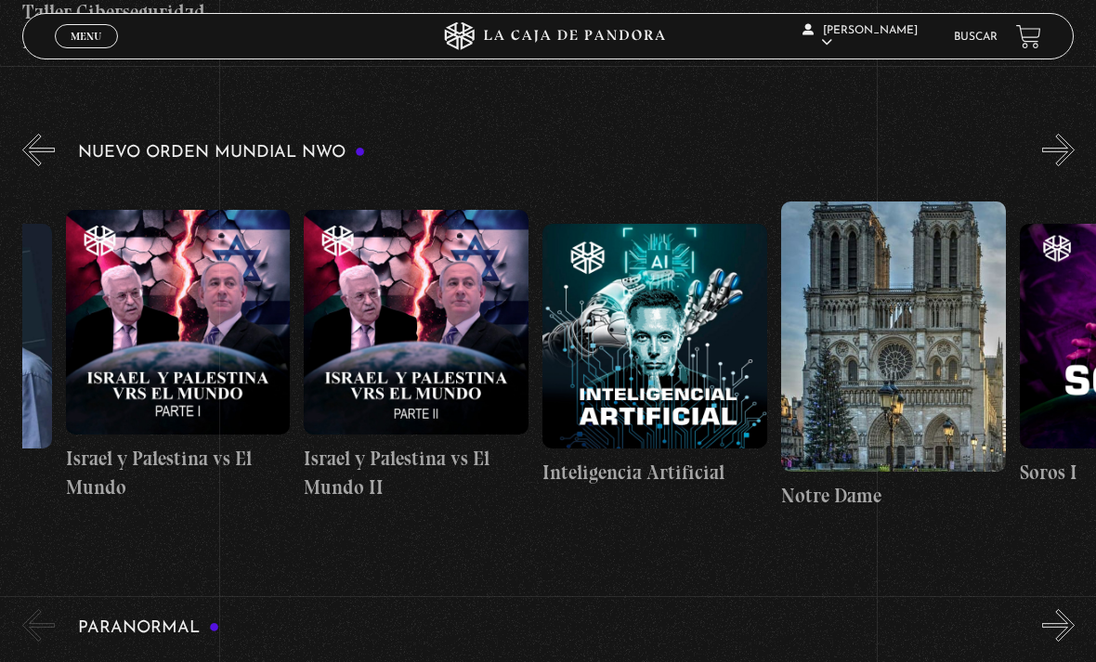
click at [627, 352] on figure at bounding box center [655, 336] width 225 height 225
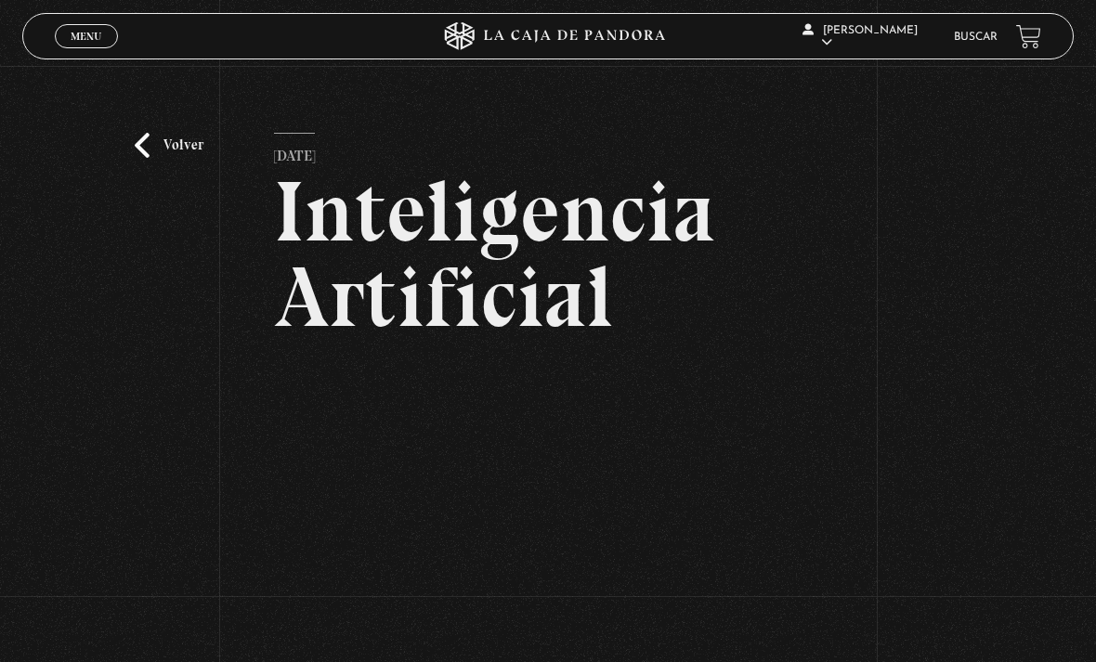
click at [156, 158] on link "Volver" at bounding box center [169, 145] width 69 height 25
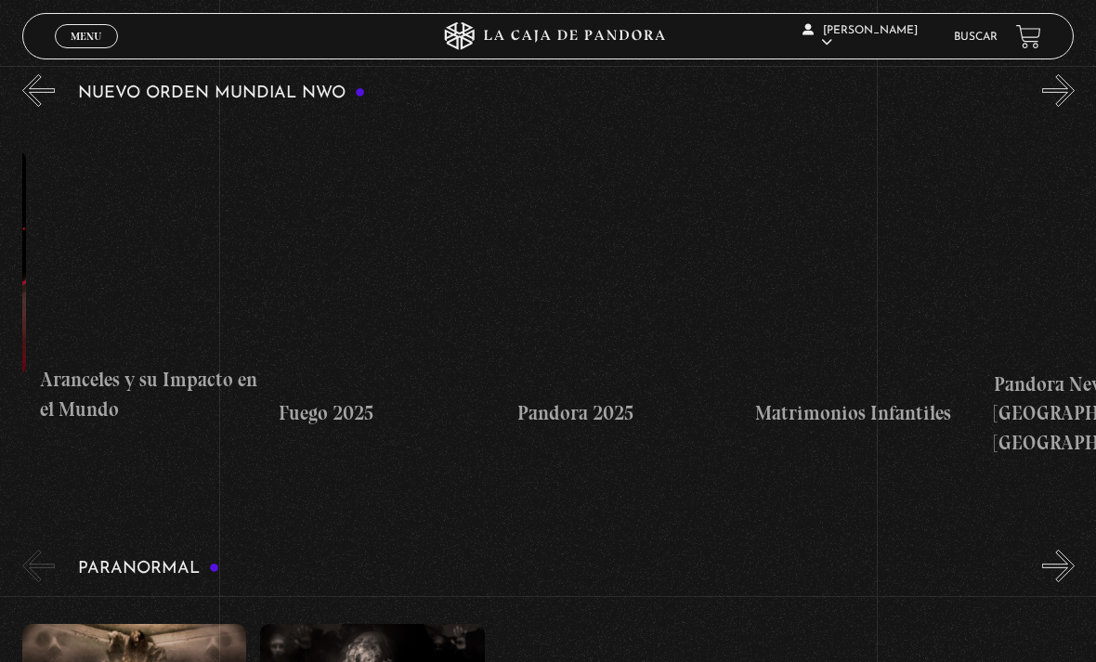
scroll to position [0, 1901]
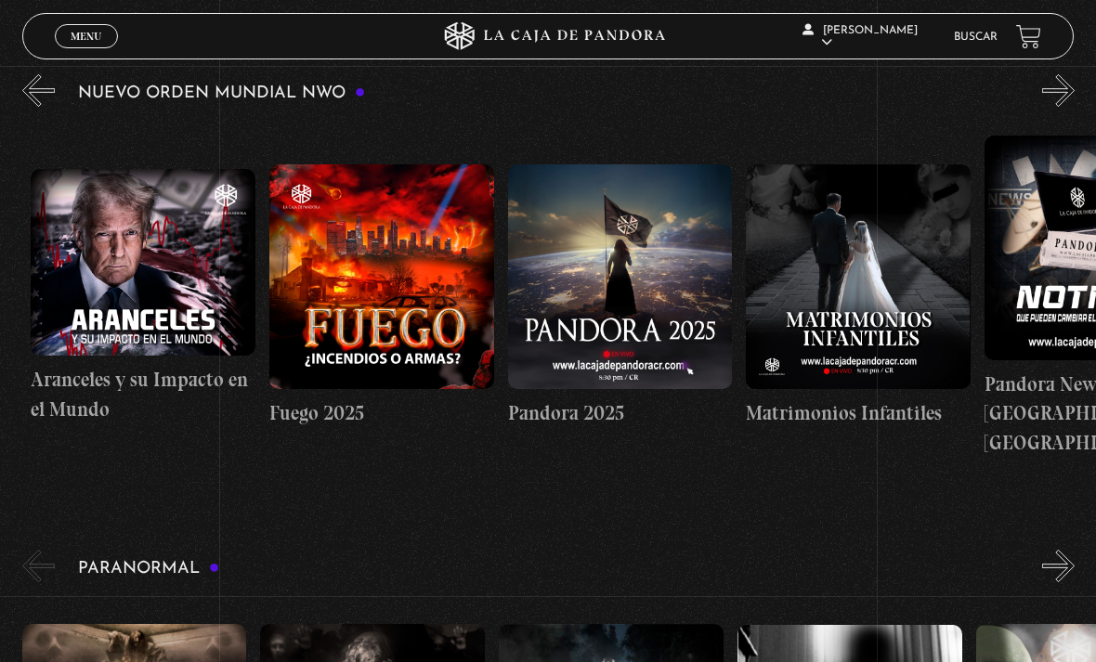
click at [352, 313] on figure at bounding box center [381, 276] width 225 height 225
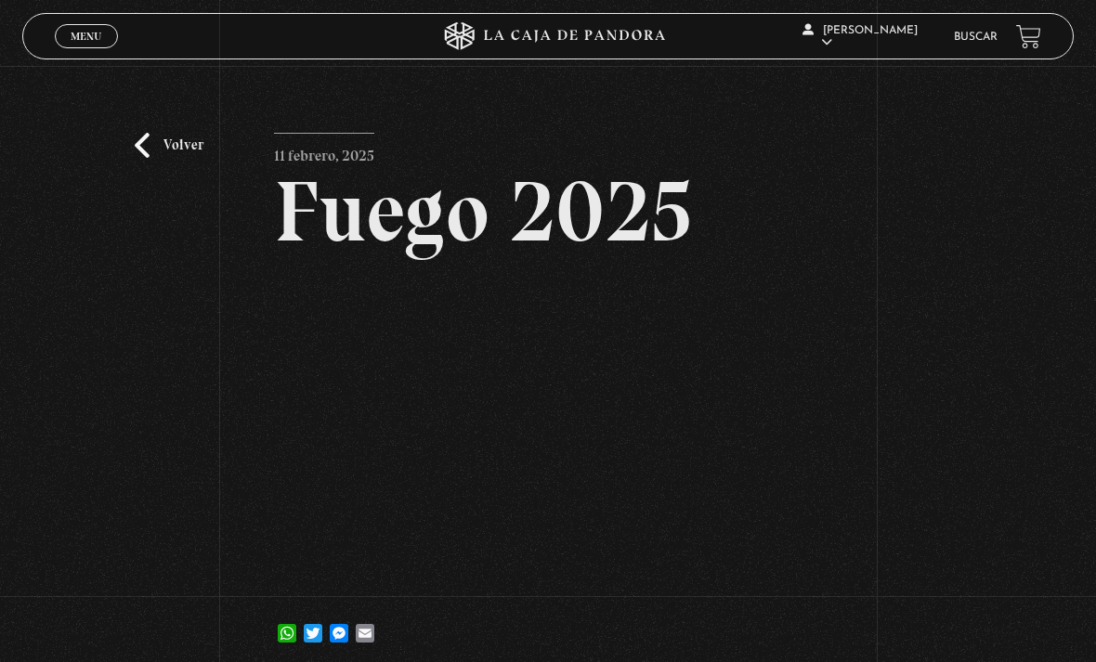
click at [151, 158] on link "Volver" at bounding box center [169, 145] width 69 height 25
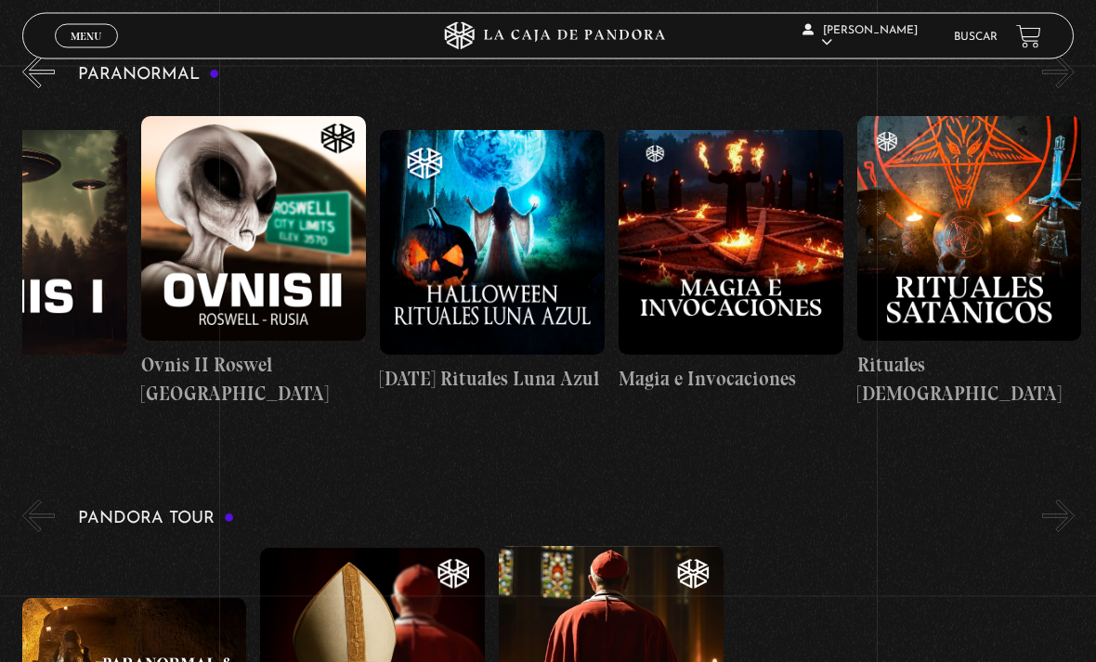
scroll to position [1680, 0]
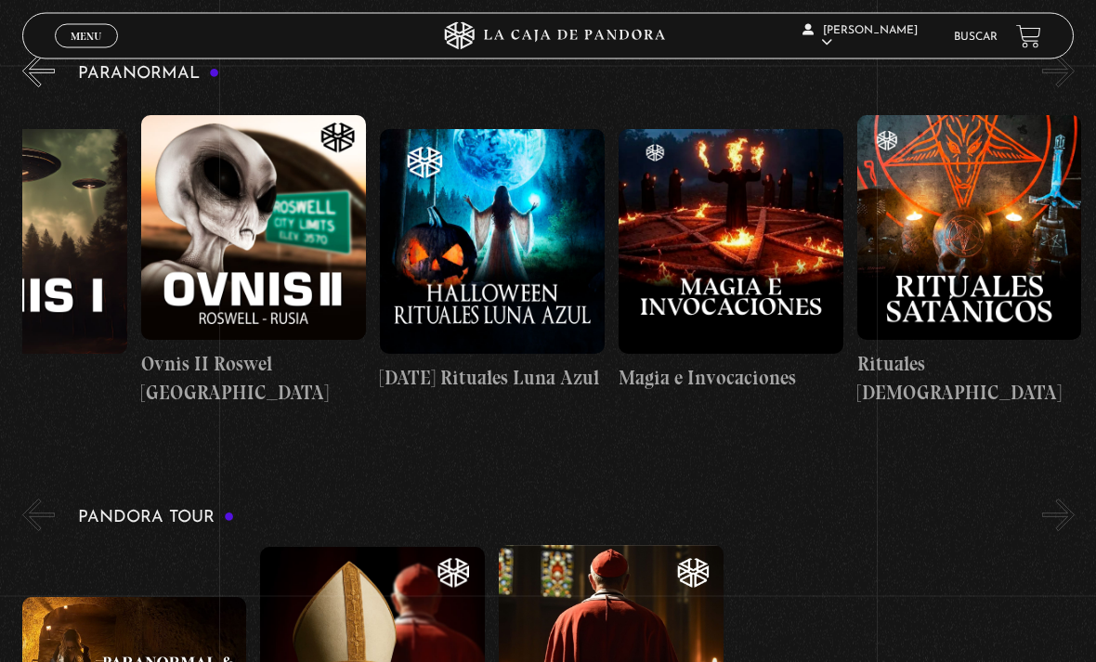
click at [472, 268] on figure at bounding box center [492, 242] width 225 height 225
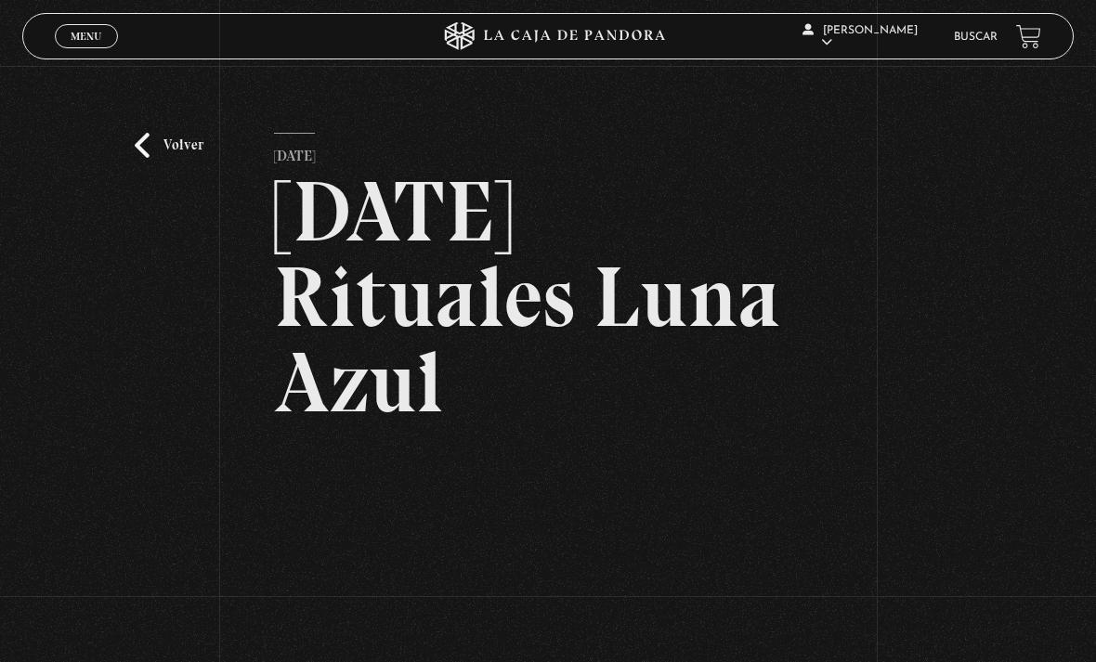
click at [137, 158] on link "Volver" at bounding box center [169, 145] width 69 height 25
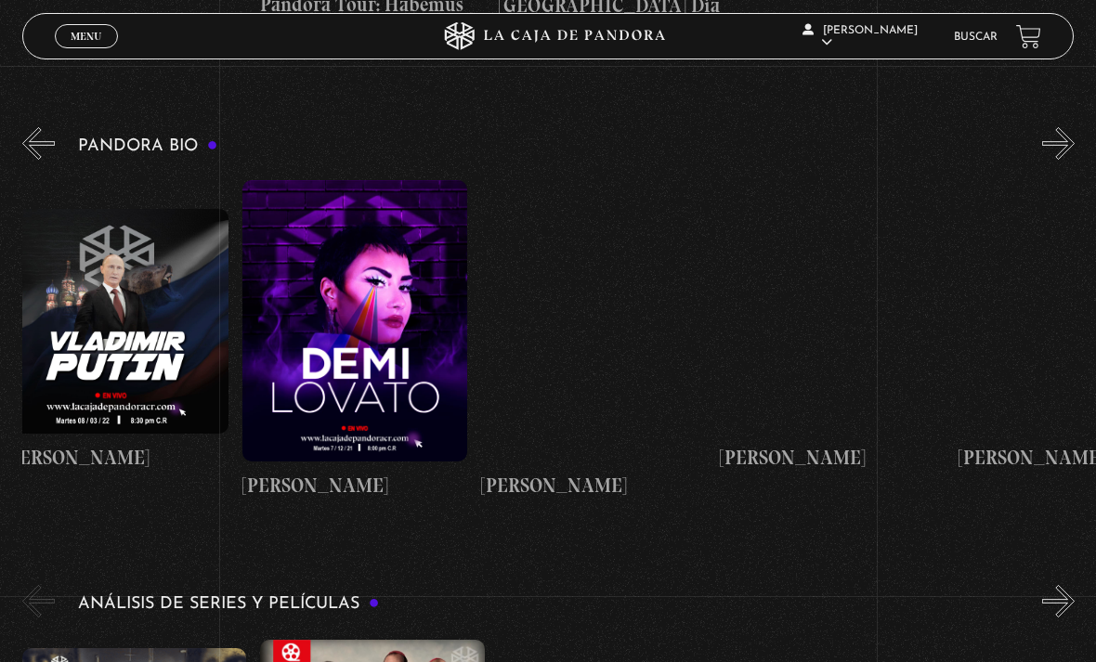
scroll to position [0, 3122]
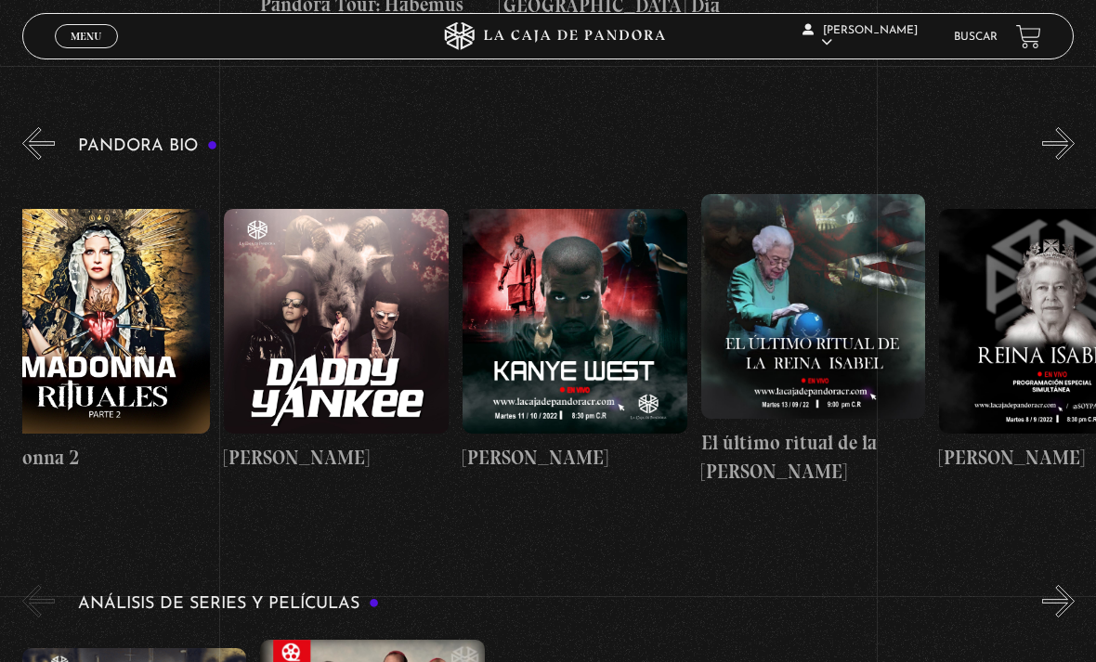
click at [87, 48] on span "Cerrar" at bounding box center [87, 52] width 44 height 13
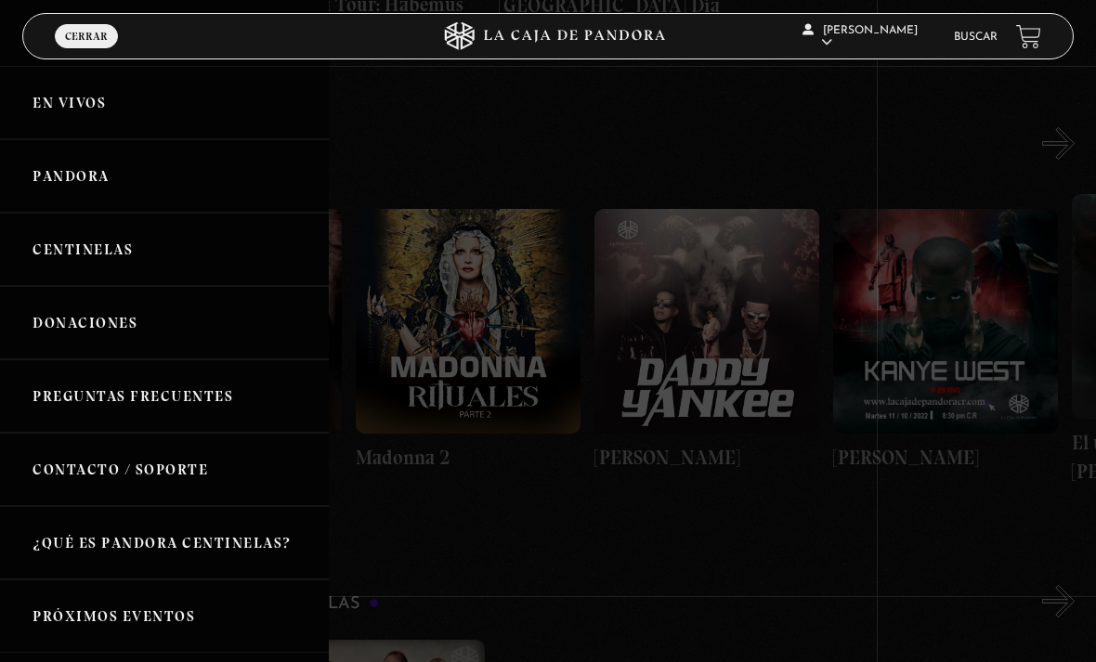
scroll to position [0, 1304]
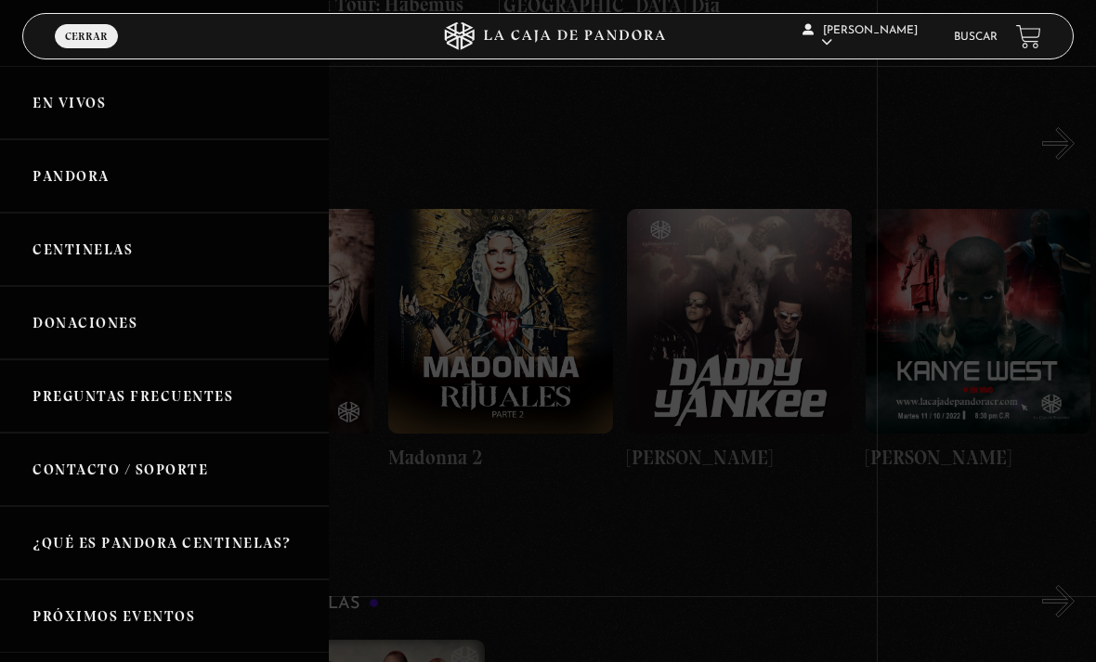
click at [76, 112] on link "En vivos" at bounding box center [164, 102] width 329 height 73
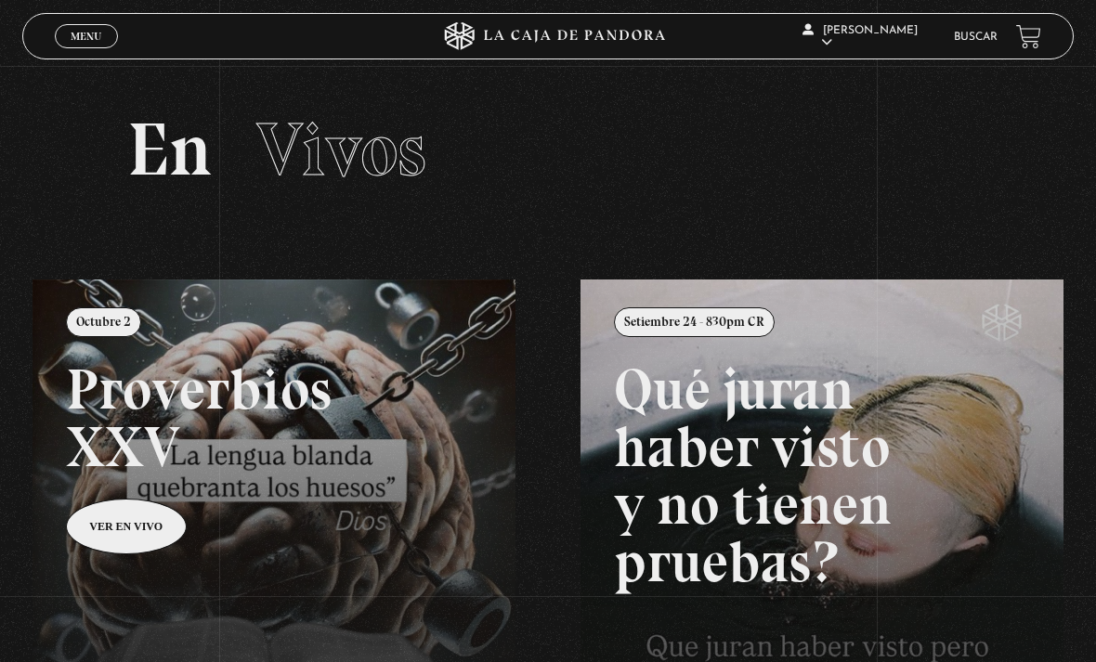
click at [95, 27] on link "Menu Cerrar" at bounding box center [86, 36] width 63 height 24
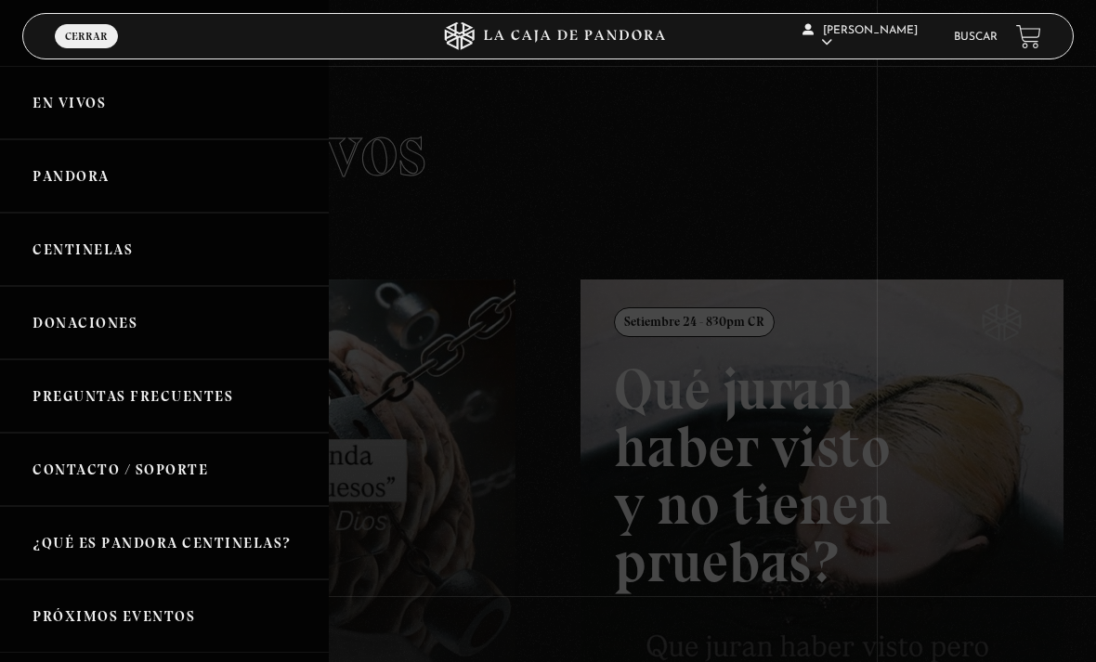
click at [59, 115] on link "En vivos" at bounding box center [164, 102] width 329 height 73
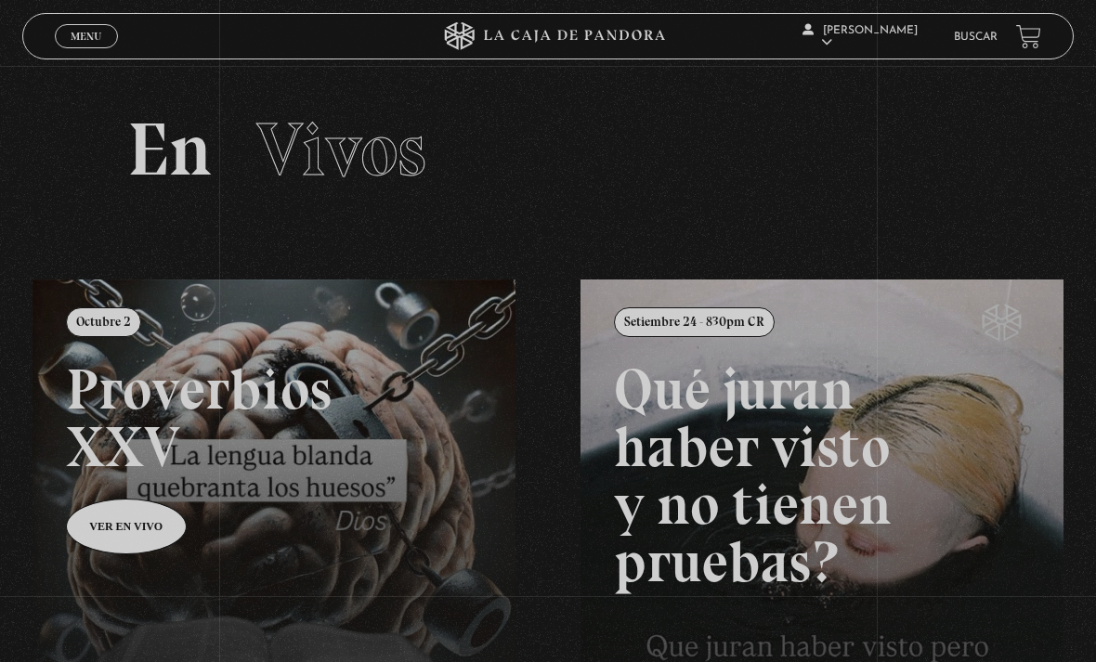
click at [72, 33] on span "Menu" at bounding box center [86, 36] width 31 height 11
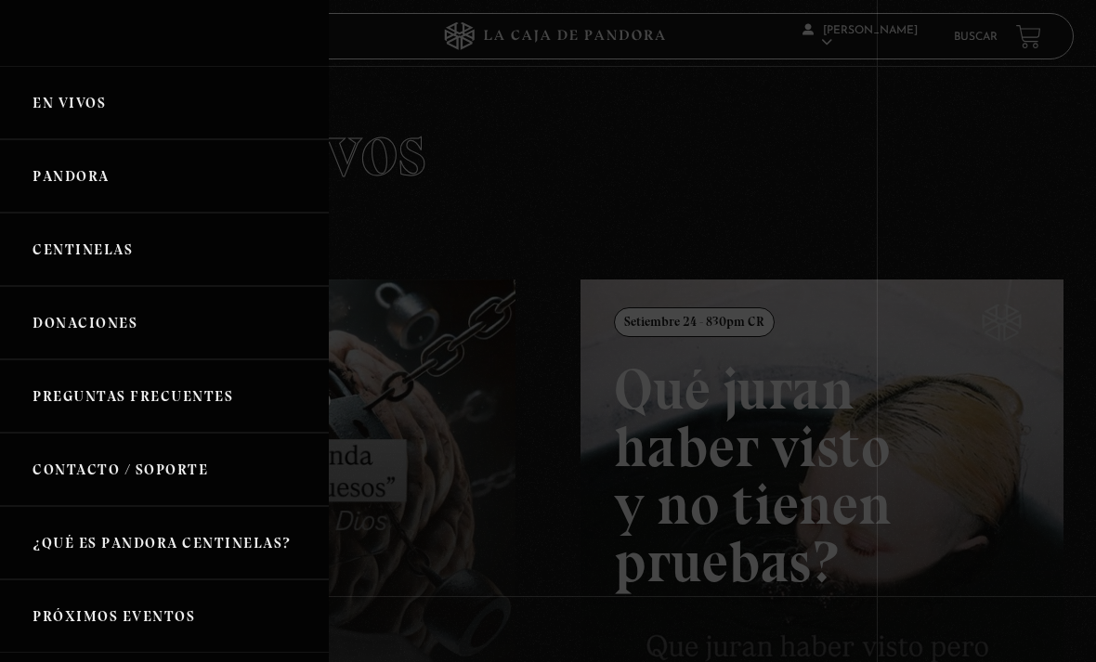
scroll to position [42, 0]
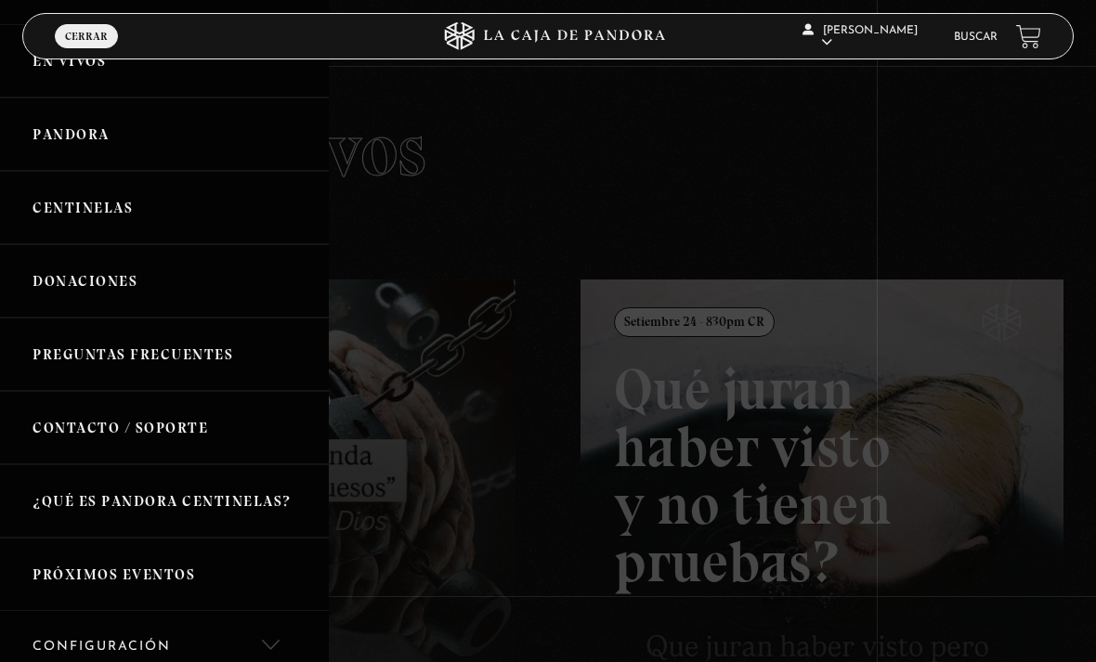
click at [53, 132] on link "Pandora" at bounding box center [164, 134] width 329 height 73
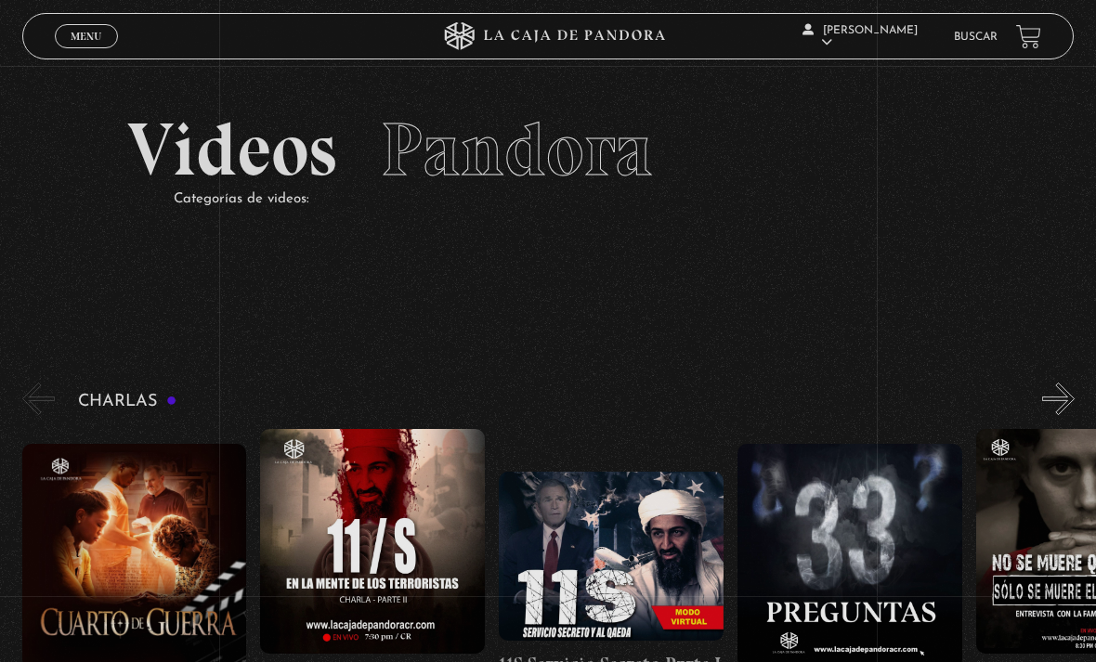
click at [71, 287] on section "Videos Pandora Categorías de videos:" at bounding box center [548, 185] width 1096 height 239
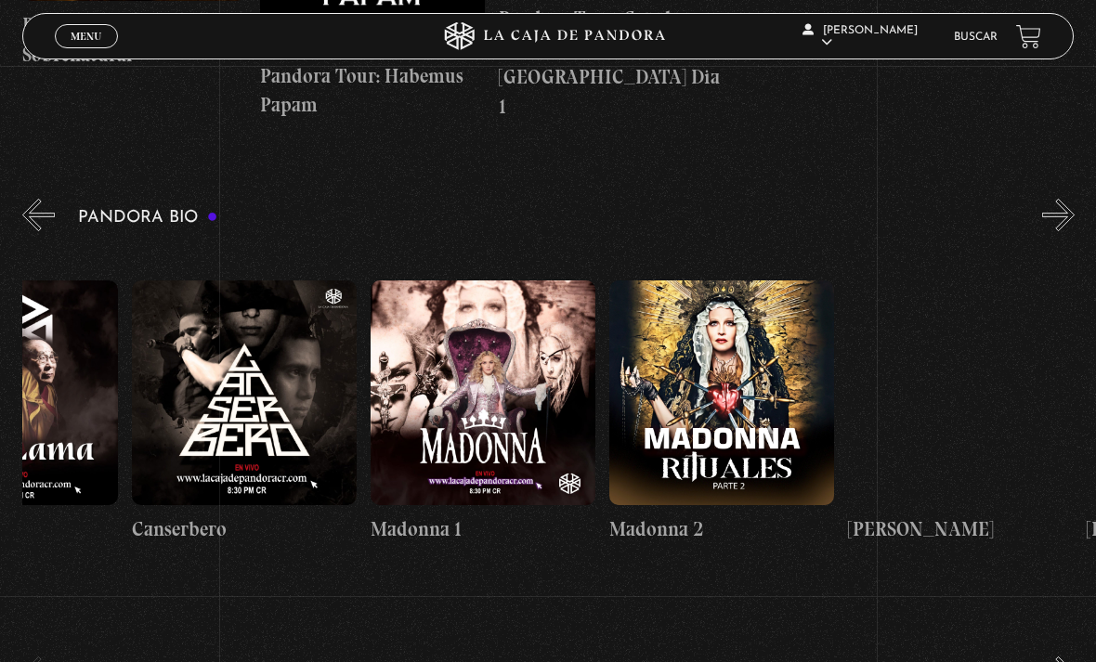
scroll to position [0, 1085]
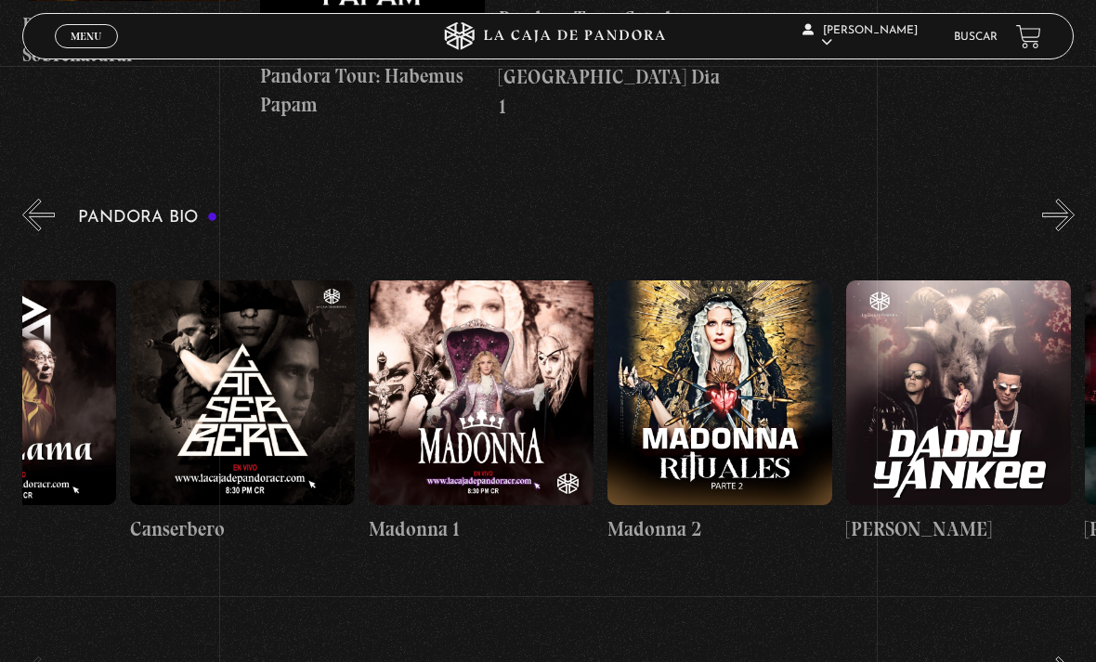
click at [439, 385] on figure at bounding box center [481, 393] width 225 height 225
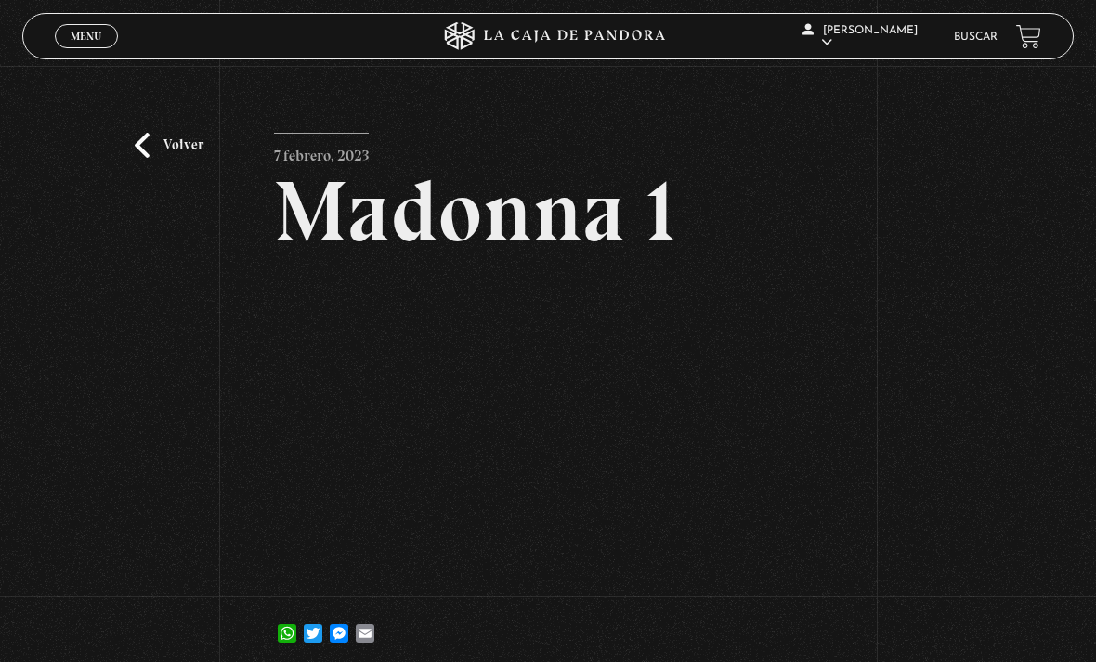
click at [91, 39] on span "Menu" at bounding box center [86, 36] width 31 height 11
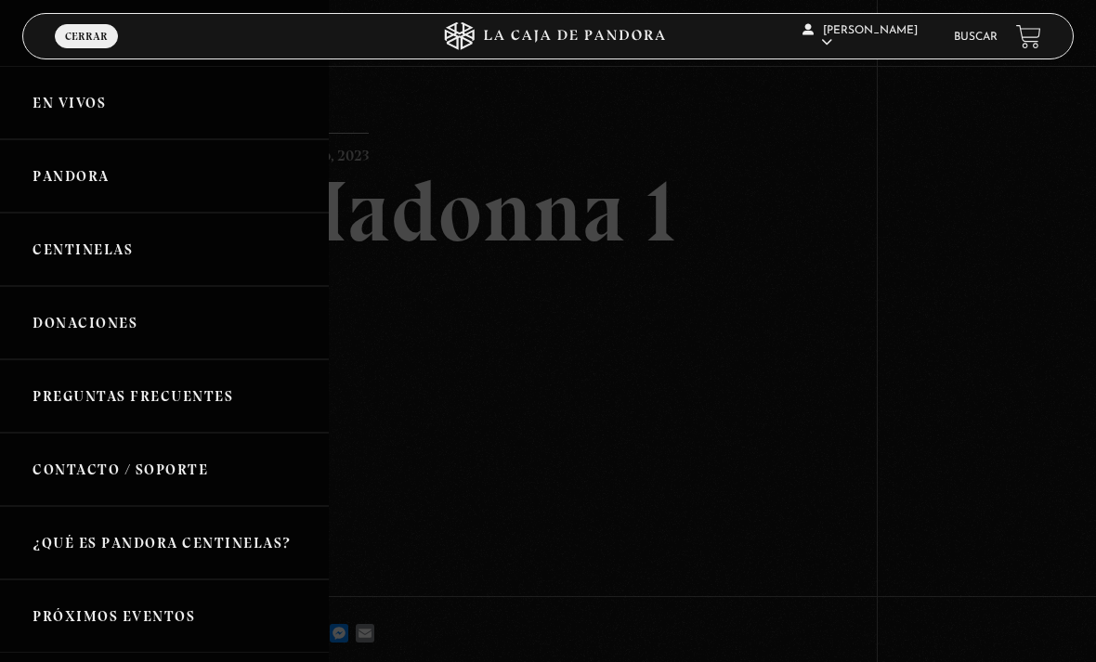
click at [76, 103] on link "En vivos" at bounding box center [164, 102] width 329 height 73
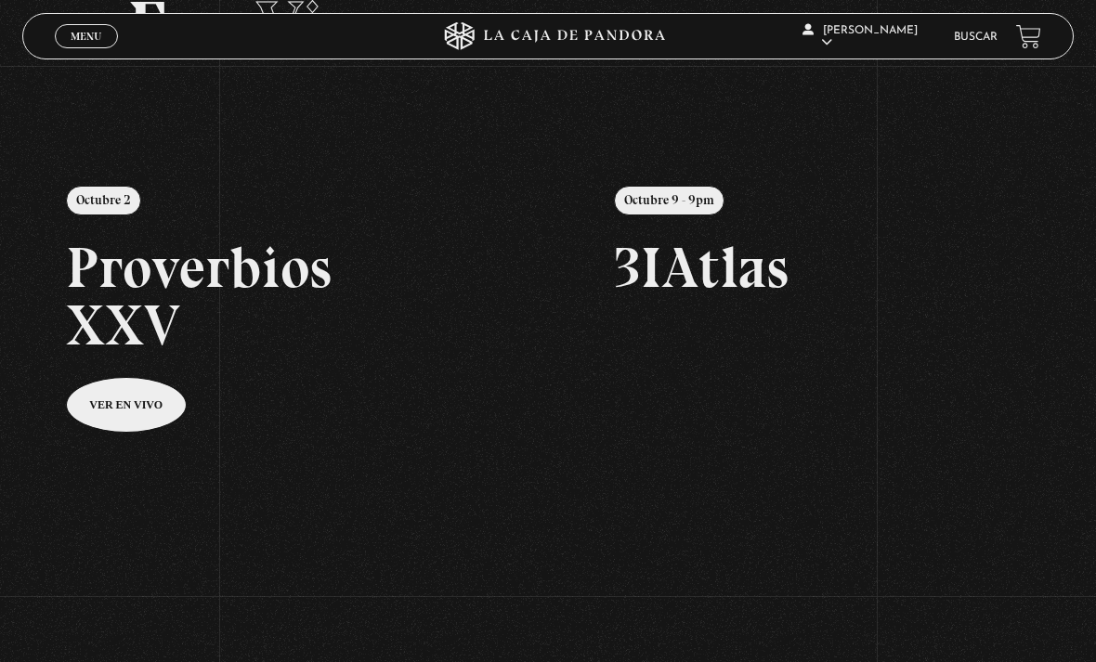
scroll to position [124, 0]
